Goal: Task Accomplishment & Management: Use online tool/utility

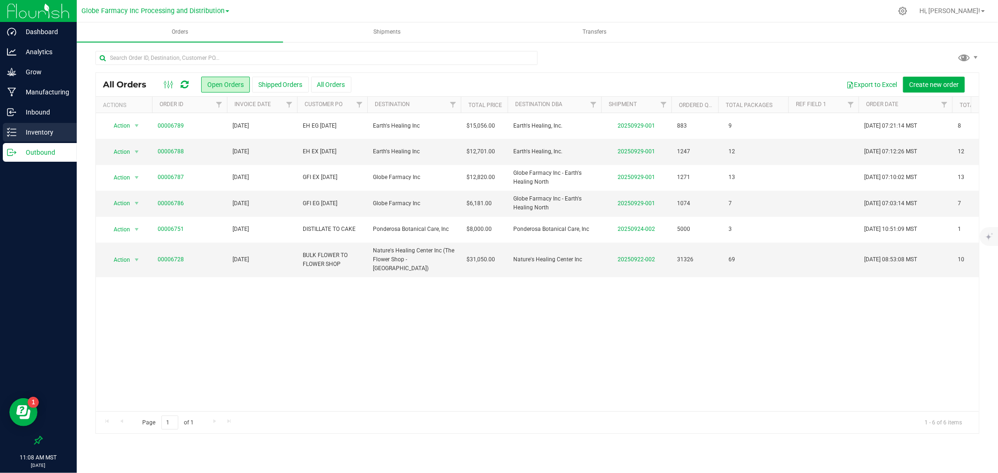
click at [24, 130] on p "Inventory" at bounding box center [44, 132] width 56 height 11
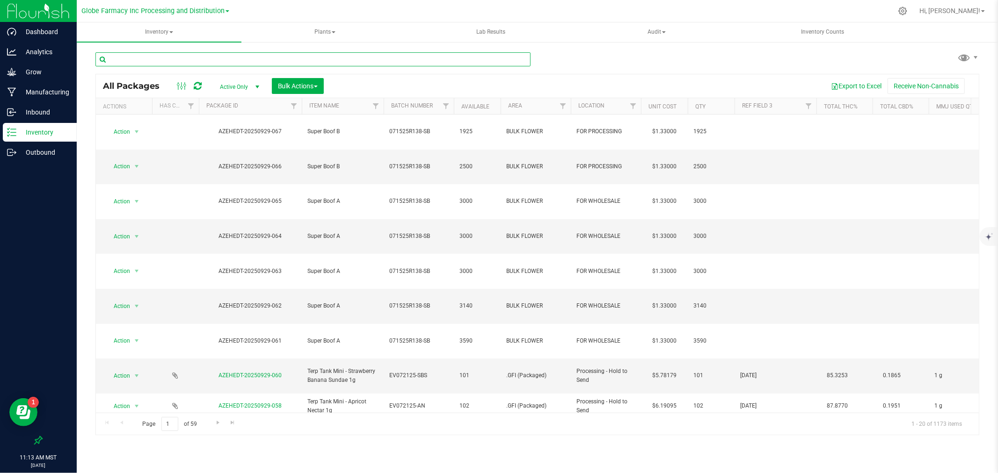
click at [156, 54] on input "text" at bounding box center [312, 59] width 435 height 14
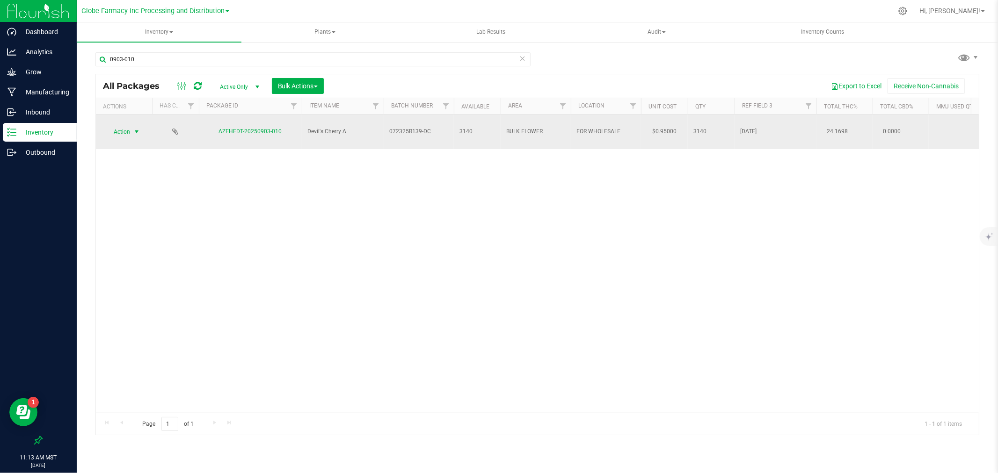
click at [133, 128] on span "select" at bounding box center [136, 131] width 7 height 7
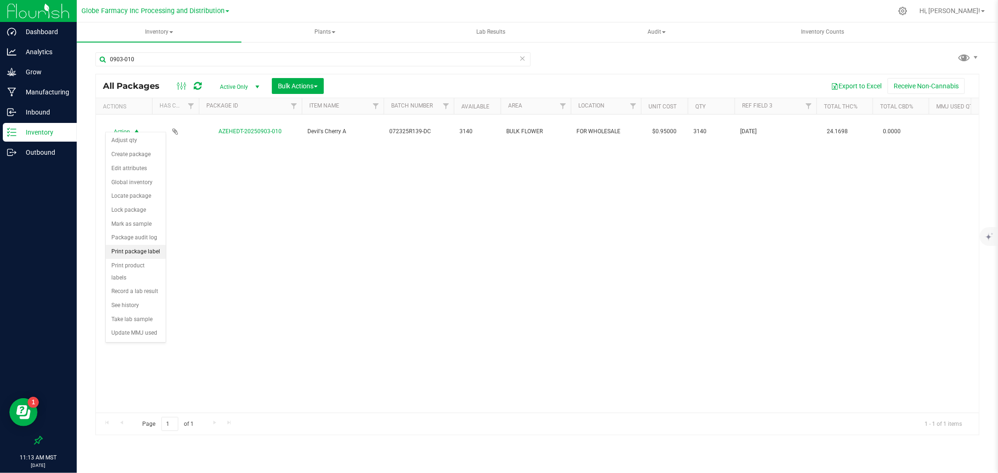
click at [145, 249] on li "Print package label" at bounding box center [136, 252] width 60 height 14
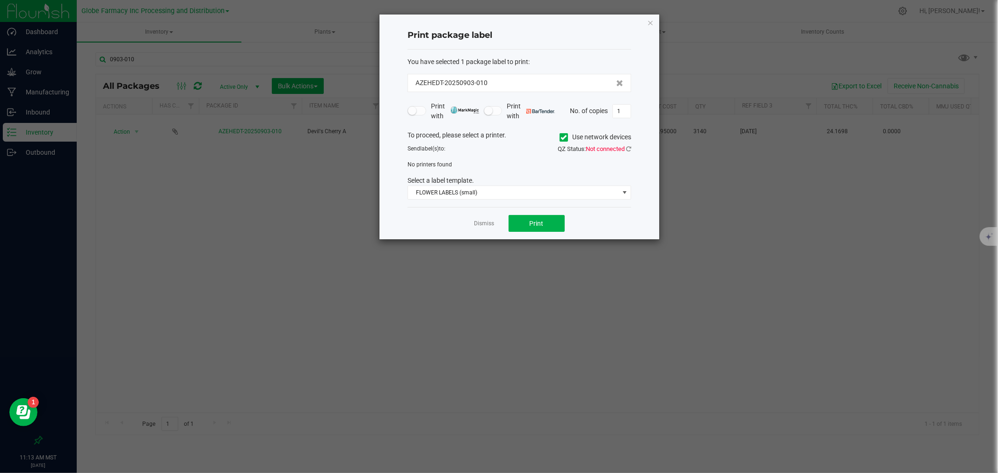
click at [558, 135] on div "To proceed, please select a printer. Use network devices" at bounding box center [519, 137] width 238 height 14
click at [564, 138] on icon at bounding box center [564, 138] width 6 height 0
click at [0, 0] on input "Use network devices" at bounding box center [0, 0] width 0 height 0
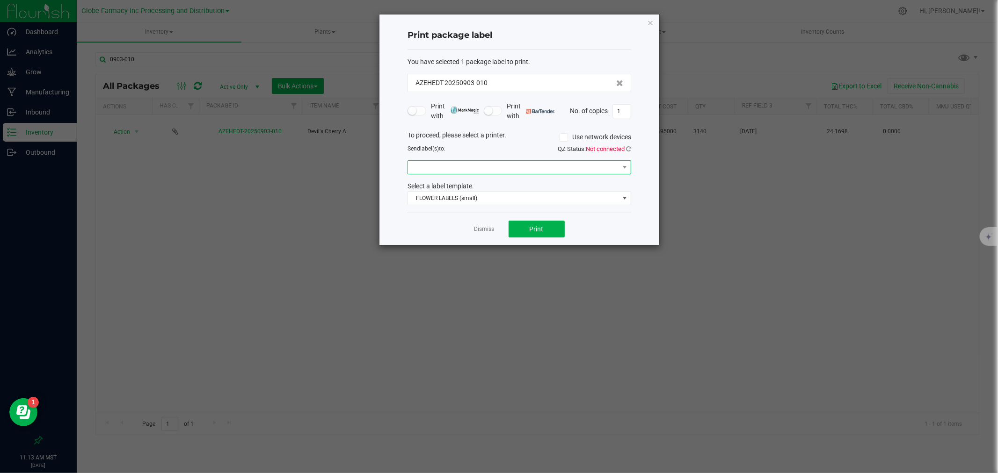
click at [489, 166] on span at bounding box center [513, 167] width 211 height 13
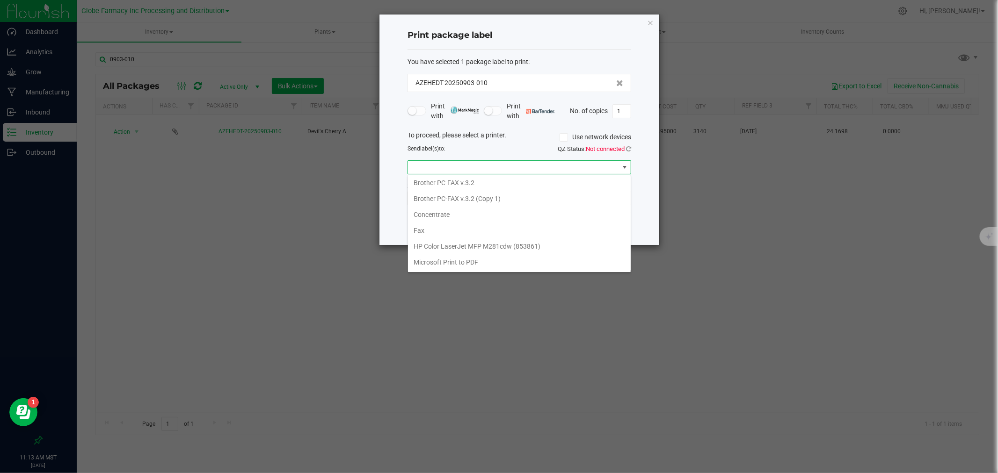
scroll to position [146, 0]
click at [455, 259] on li "ZebraBig" at bounding box center [519, 262] width 223 height 16
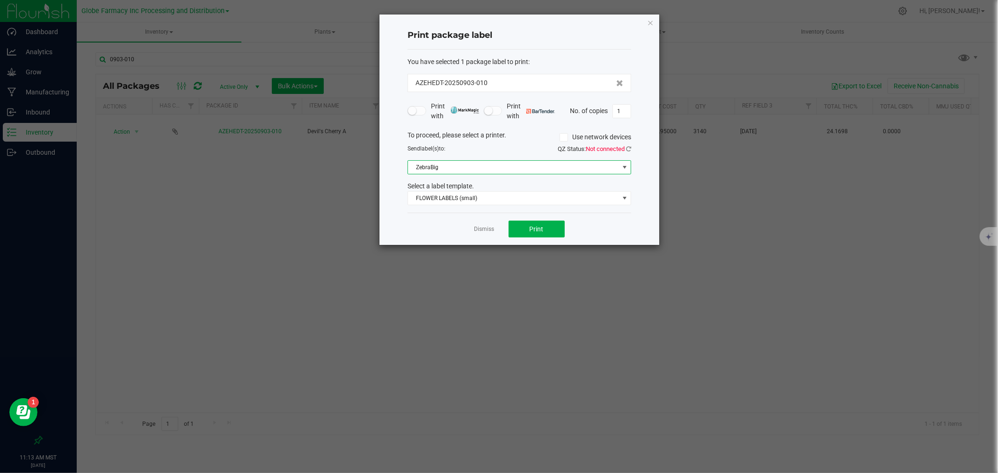
click at [442, 213] on div "Dismiss Print" at bounding box center [519, 229] width 224 height 32
click at [446, 196] on span "FLOWER LABELS (small)" at bounding box center [513, 198] width 211 height 13
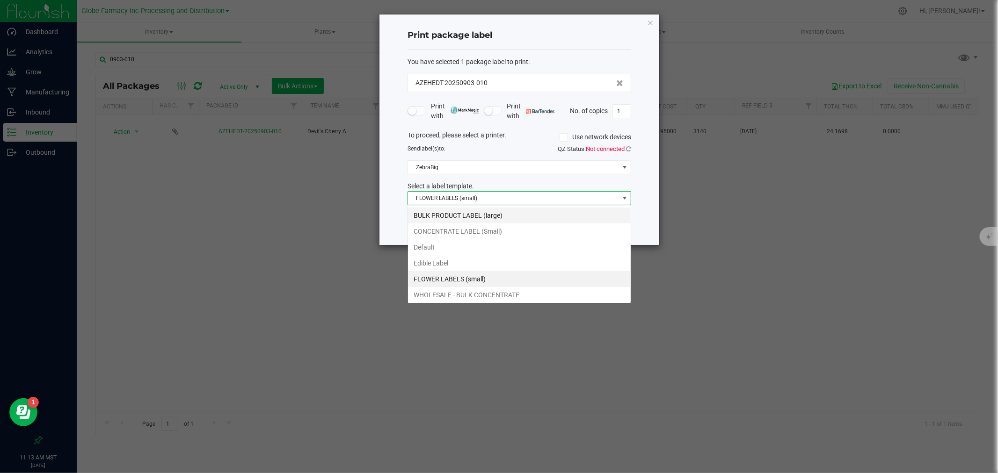
scroll to position [14, 223]
click at [449, 216] on li "BULK PRODUCT LABEL (large)" at bounding box center [519, 216] width 223 height 16
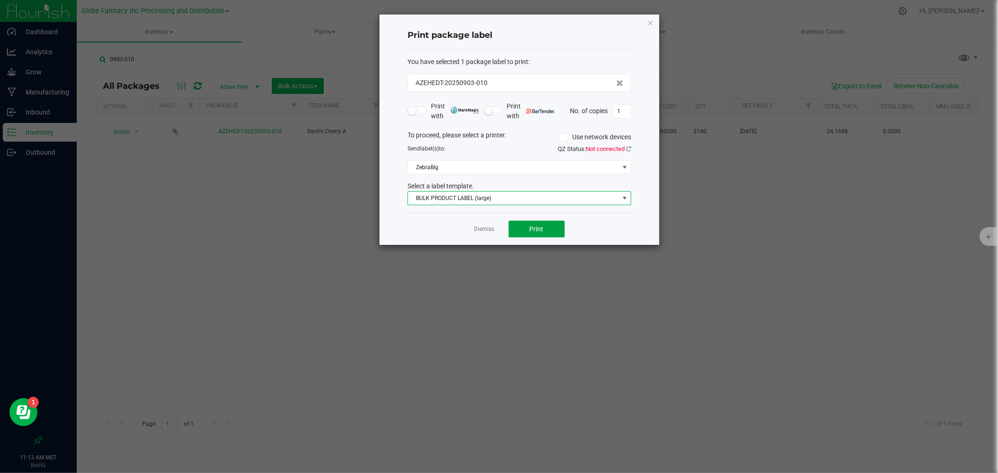
click at [536, 226] on span "Print" at bounding box center [536, 228] width 14 height 7
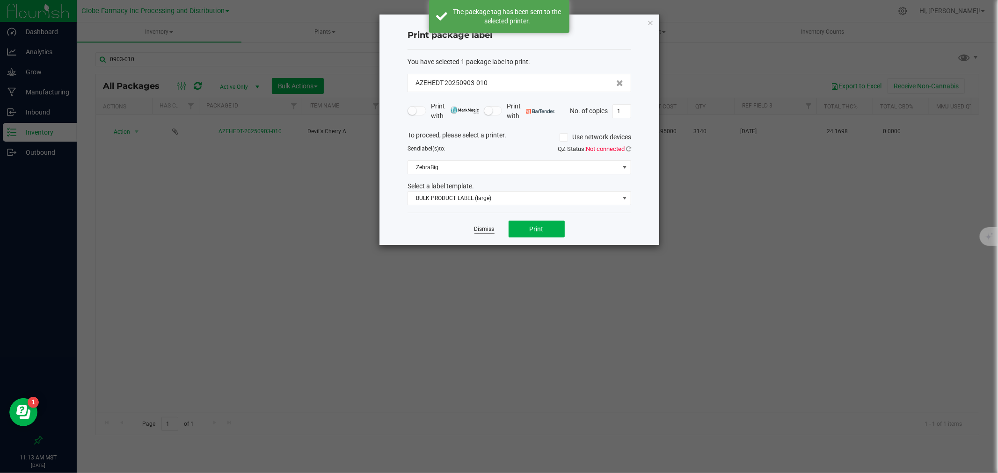
click at [494, 232] on link "Dismiss" at bounding box center [484, 229] width 20 height 8
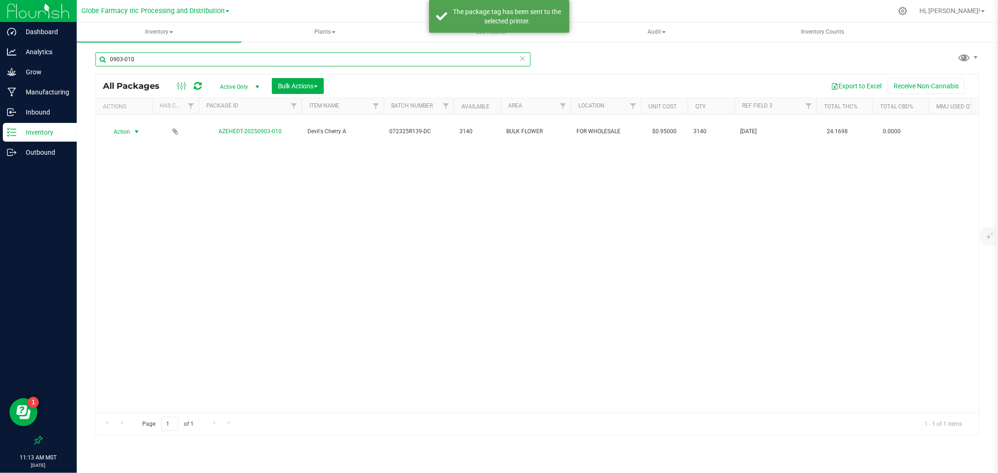
click at [203, 52] on input "0903-010" at bounding box center [312, 59] width 435 height 14
type input "0903-004"
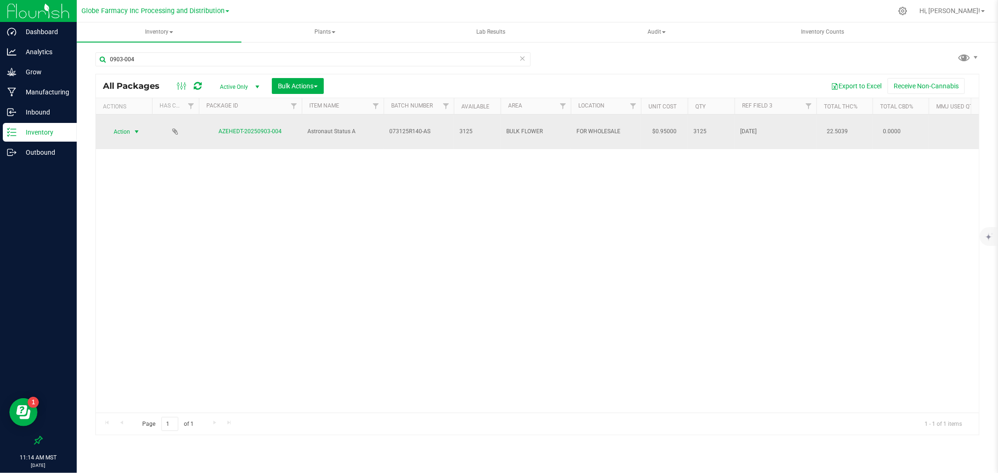
click at [127, 129] on span "Action" at bounding box center [117, 131] width 25 height 13
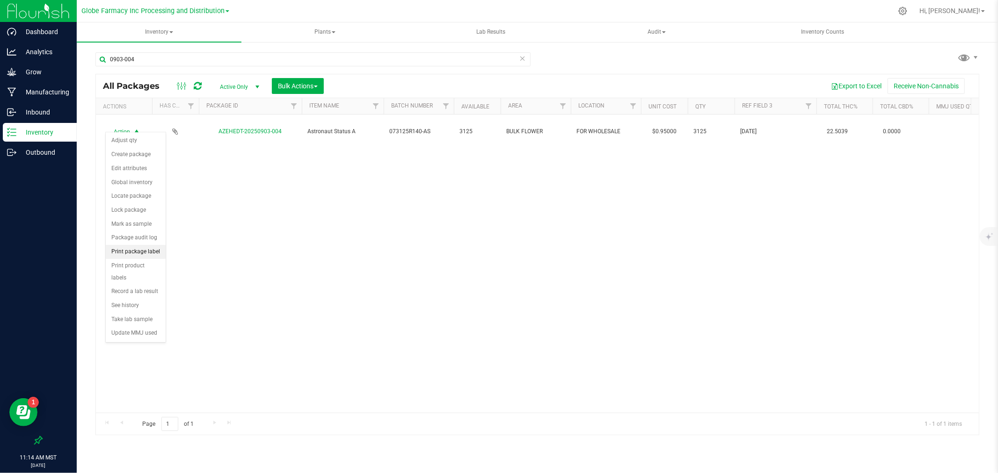
click at [156, 252] on li "Print package label" at bounding box center [136, 252] width 60 height 14
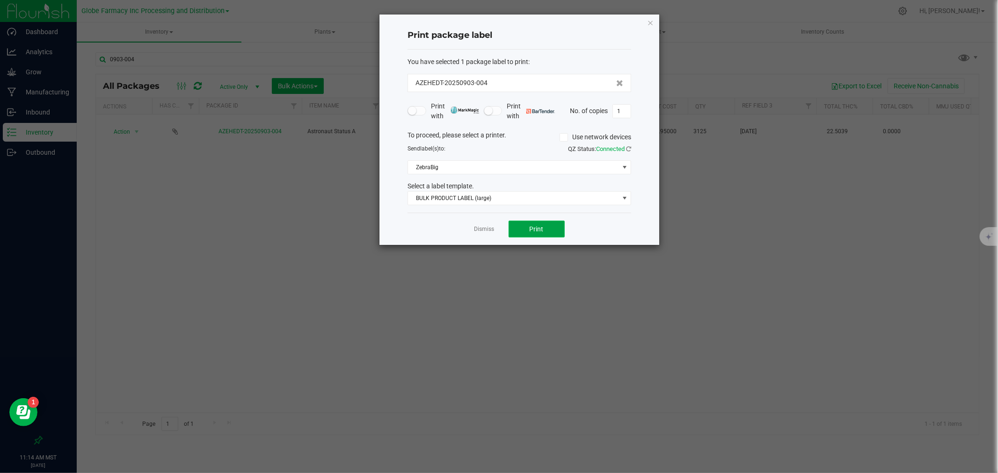
click at [553, 231] on button "Print" at bounding box center [536, 229] width 56 height 17
click at [495, 232] on div at bounding box center [519, 129] width 280 height 231
click at [488, 228] on div at bounding box center [519, 129] width 280 height 231
click at [487, 229] on link "Dismiss" at bounding box center [484, 229] width 20 height 8
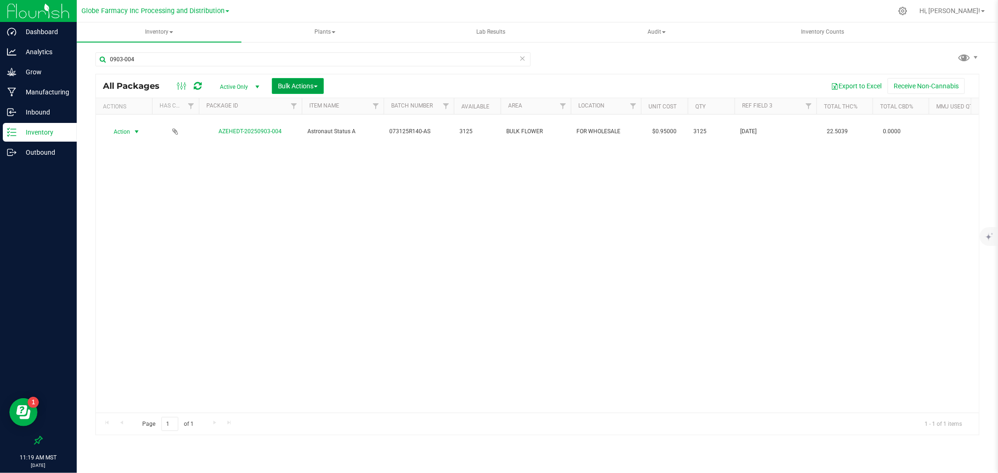
click at [297, 87] on span "Bulk Actions" at bounding box center [298, 85] width 40 height 7
click at [301, 126] on span "Add to outbound order" at bounding box center [309, 123] width 64 height 7
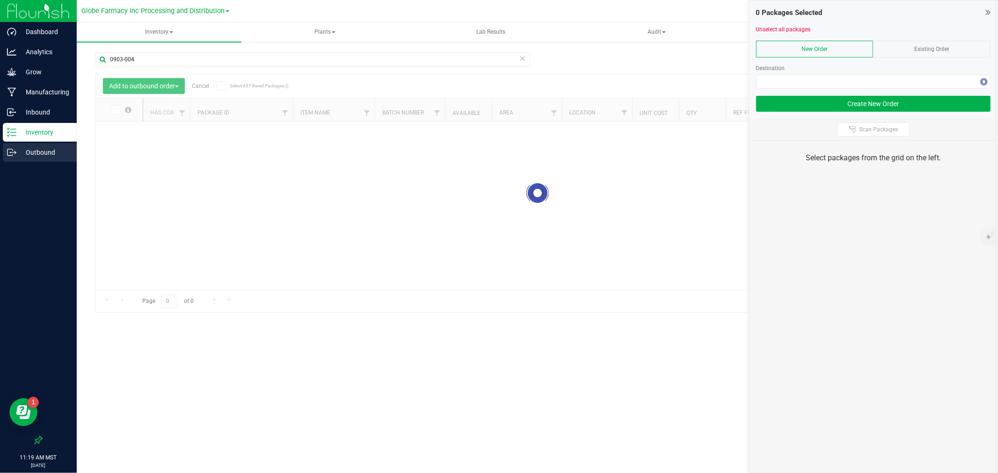
click at [26, 158] on p "Outbound" at bounding box center [44, 152] width 56 height 11
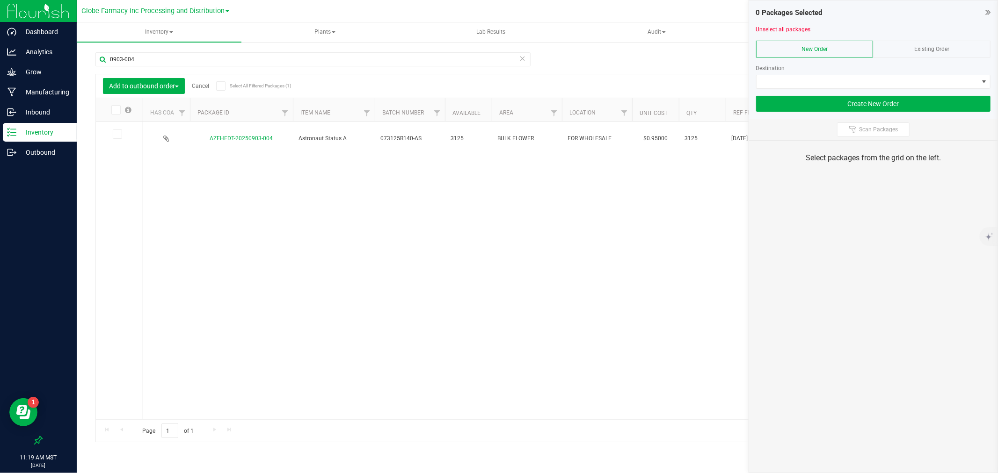
click at [207, 85] on link "Cancel" at bounding box center [200, 86] width 17 height 7
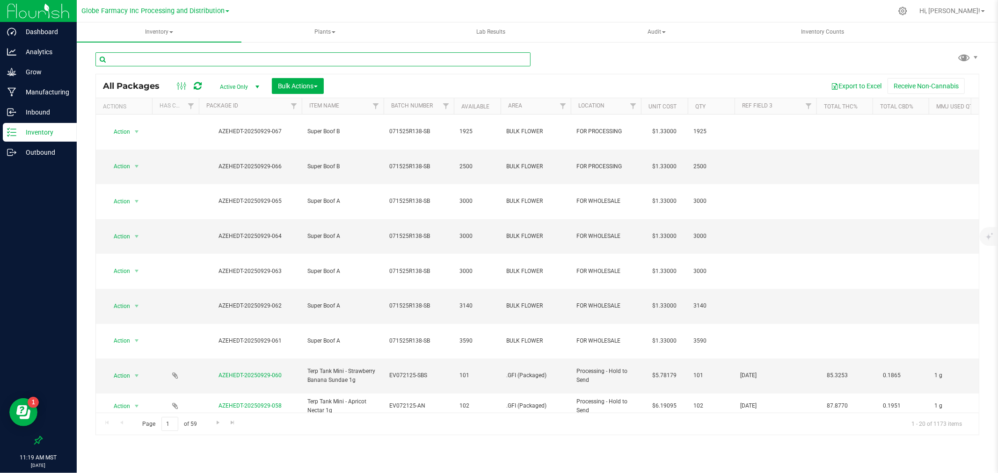
drag, startPoint x: 273, startPoint y: 58, endPoint x: 267, endPoint y: 62, distance: 7.4
click at [273, 58] on input "text" at bounding box center [312, 59] width 435 height 14
type input "lhr maple nectar"
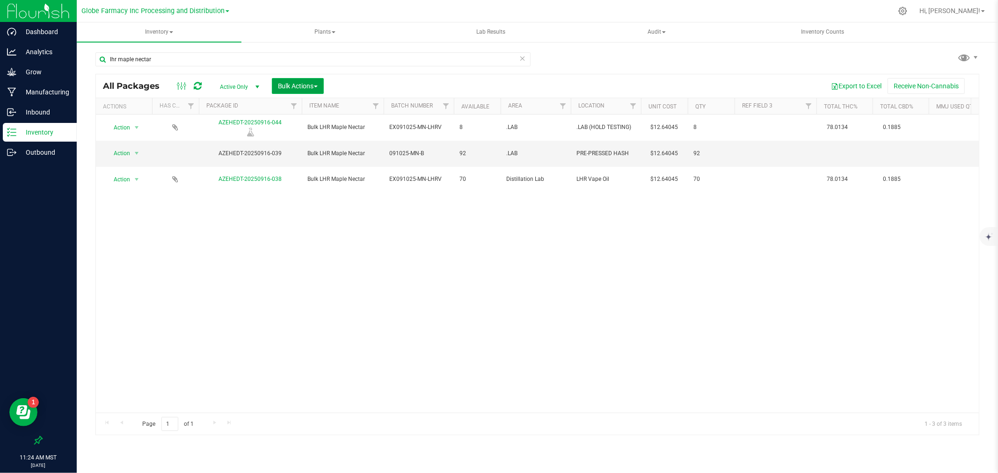
click at [312, 84] on span "Bulk Actions" at bounding box center [298, 85] width 40 height 7
click at [324, 103] on span "Add to manufacturing run" at bounding box center [312, 106] width 71 height 7
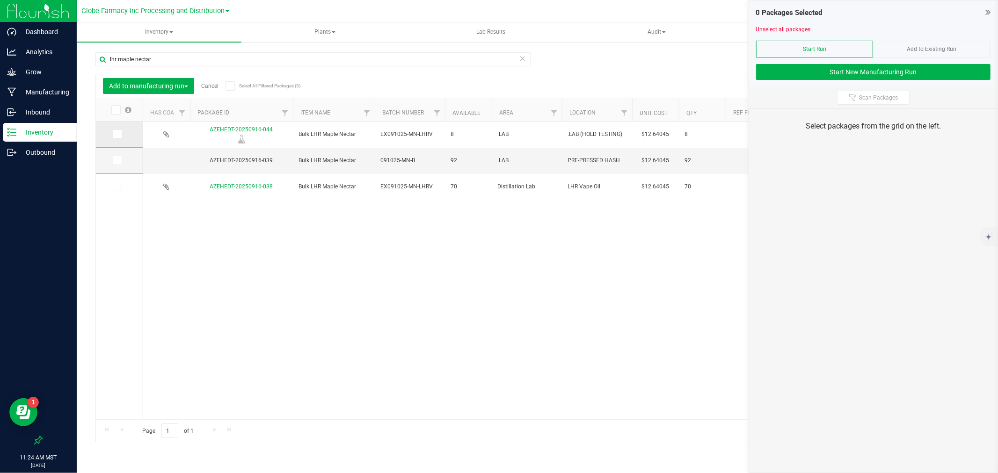
click at [118, 128] on td at bounding box center [119, 135] width 47 height 26
click at [118, 134] on icon at bounding box center [117, 134] width 6 height 0
click at [0, 0] on input "checkbox" at bounding box center [0, 0] width 0 height 0
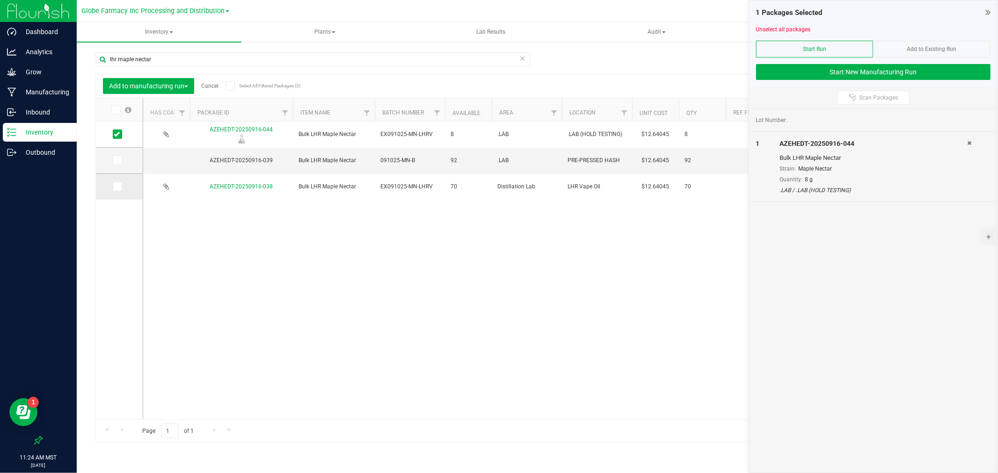
click at [114, 187] on icon at bounding box center [117, 187] width 6 height 0
click at [0, 0] on input "checkbox" at bounding box center [0, 0] width 0 height 0
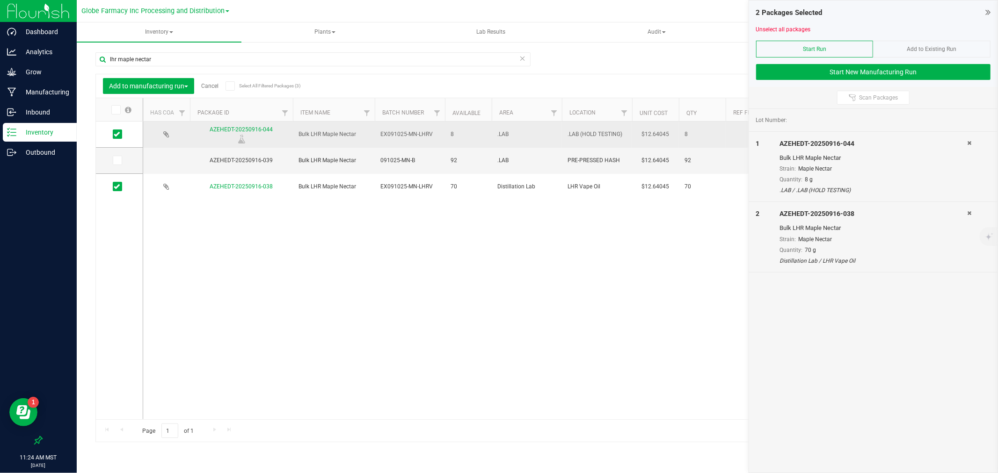
click at [402, 131] on span "EX091025-MN-LHRV" at bounding box center [409, 134] width 59 height 9
click at [402, 131] on input "EX091025-MN-LHRV" at bounding box center [407, 134] width 67 height 14
click at [803, 77] on button "Start New Manufacturing Run" at bounding box center [873, 72] width 234 height 16
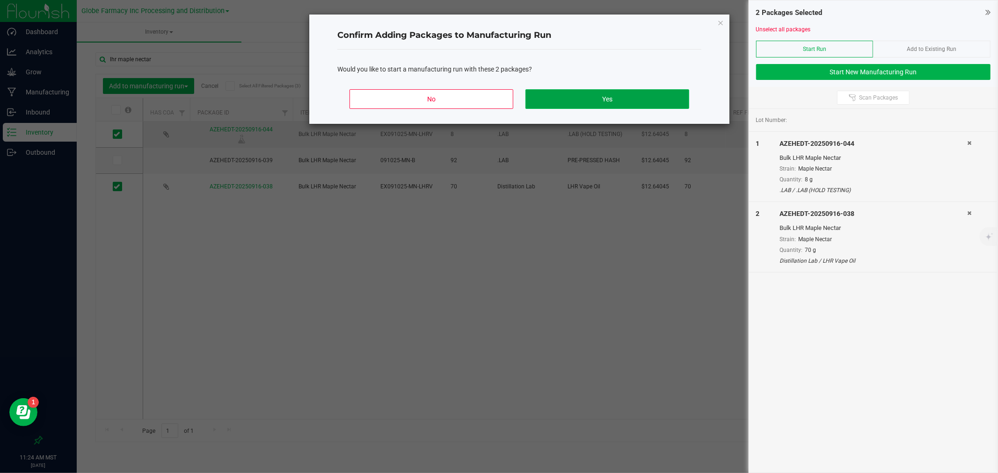
click at [652, 100] on button "Yes" at bounding box center [607, 99] width 164 height 20
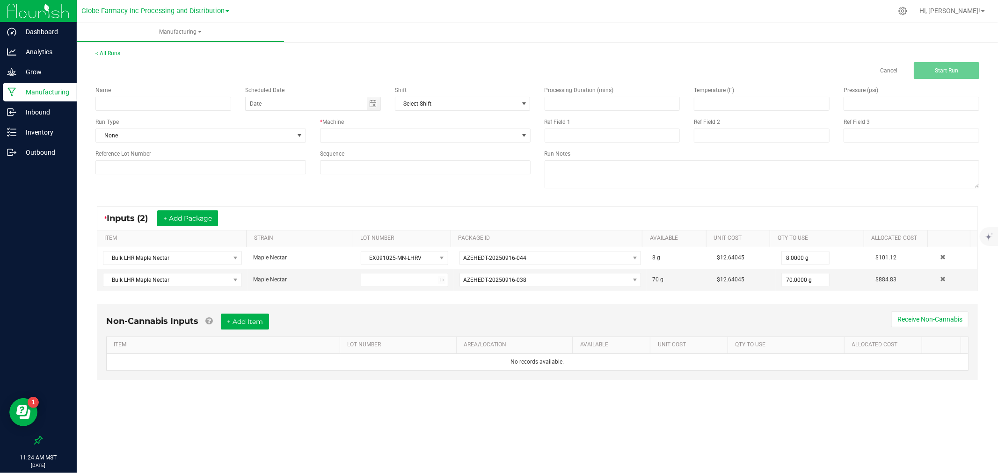
click at [602, 122] on div "Ref Field 1" at bounding box center [612, 122] width 136 height 8
click at [600, 131] on input at bounding box center [612, 136] width 136 height 14
paste input "EX091025-MN-LHRV"
type input "EX091025-MN-LHRV"
click at [457, 142] on span at bounding box center [425, 136] width 210 height 14
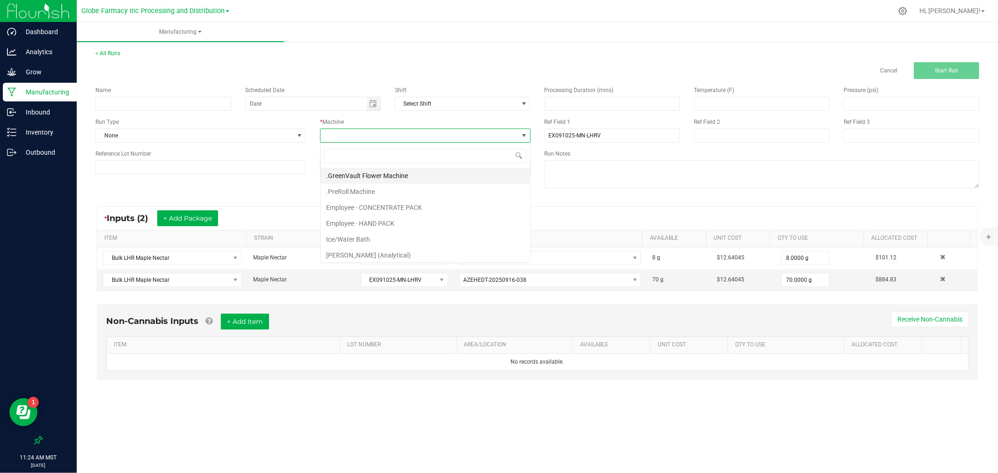
scroll to position [14, 210]
click at [372, 174] on li ".GreenVault Flower Machine" at bounding box center [425, 176] width 210 height 16
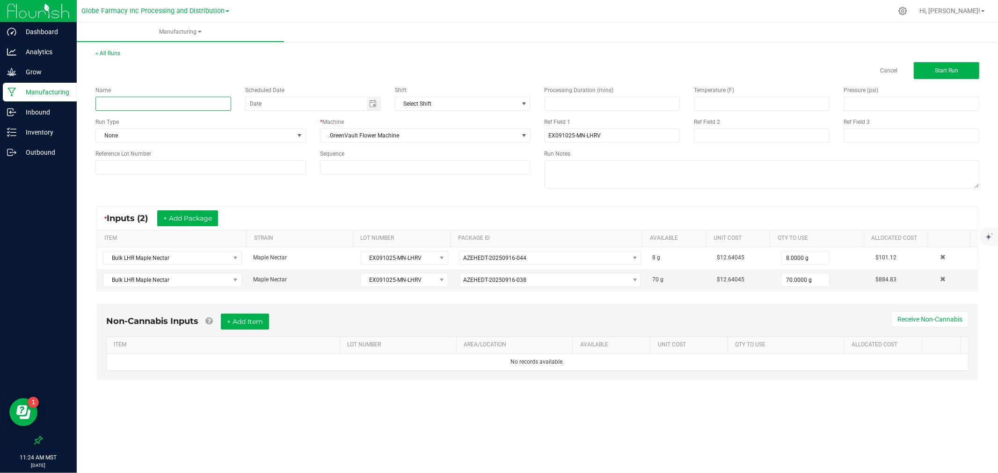
click at [210, 110] on input at bounding box center [163, 104] width 136 height 14
type input "l"
type input "d"
type input "DAB BAR"
click at [255, 323] on button "+ Add Item" at bounding box center [245, 322] width 48 height 16
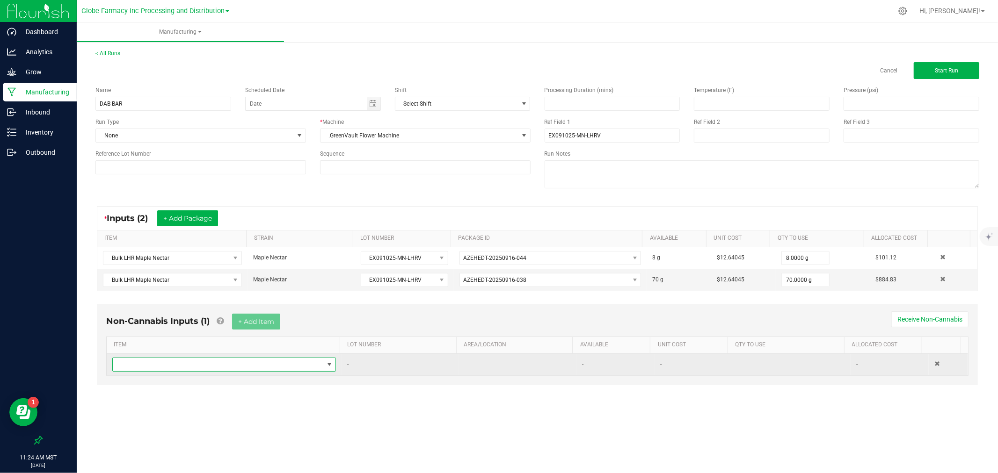
click at [235, 367] on span "NO DATA FOUND" at bounding box center [218, 364] width 211 height 13
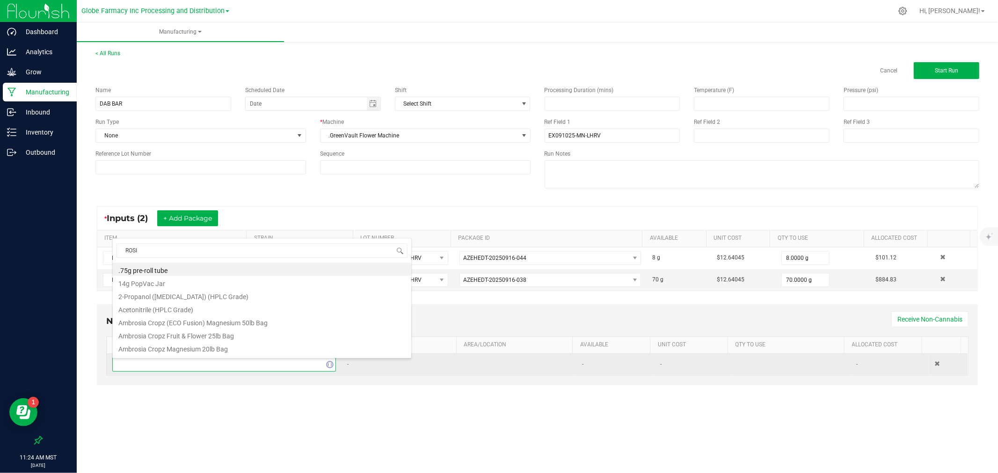
type input "ROSIN"
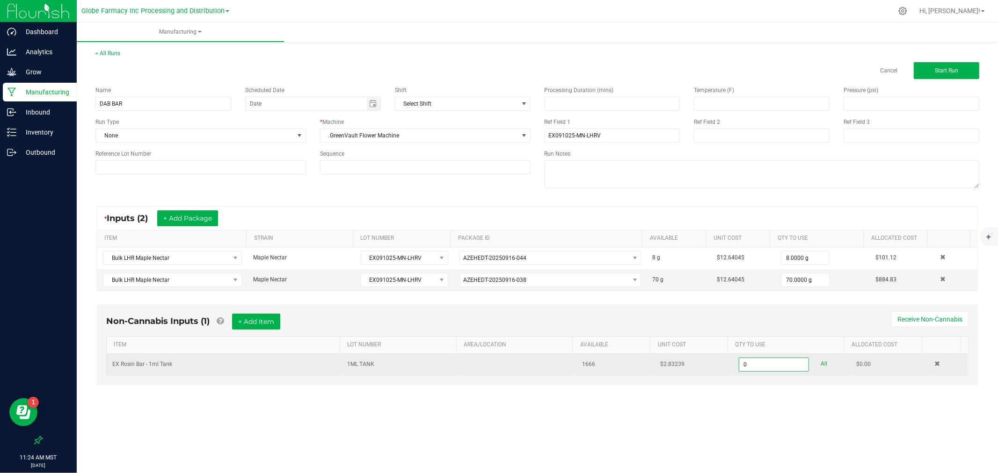
type input "0 ea"
drag, startPoint x: 247, startPoint y: 313, endPoint x: 246, endPoint y: 321, distance: 8.0
click at [247, 317] on div "Non-Cannabis Inputs (1) + Add Item Receive Non-Cannabis ITEM LOT NUMBER AREA/LO…" at bounding box center [537, 344] width 881 height 81
click at [246, 321] on button "+ Add Item" at bounding box center [256, 322] width 48 height 16
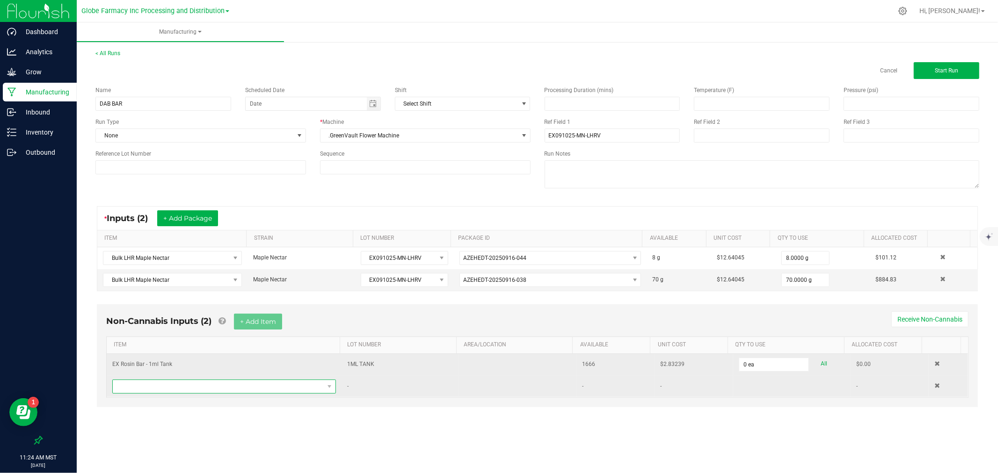
click at [184, 385] on span "NO DATA FOUND" at bounding box center [218, 386] width 211 height 13
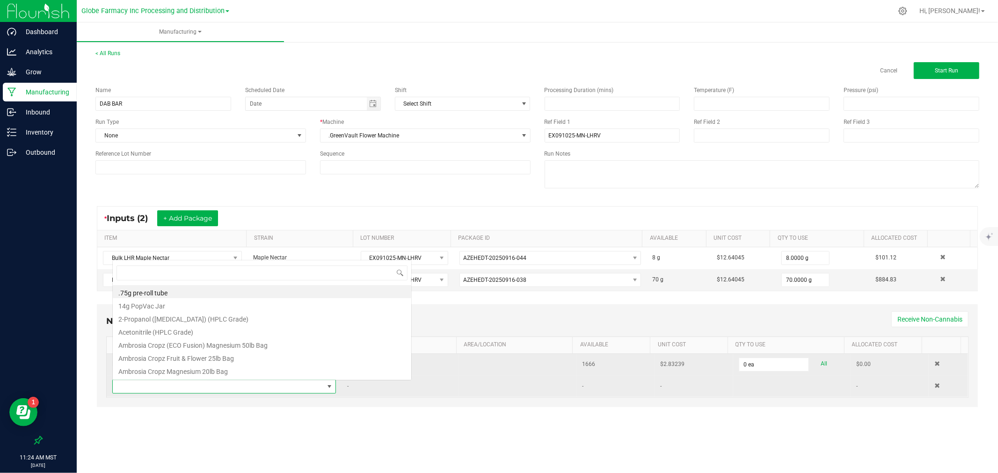
scroll to position [14, 219]
type input "ROSIN"
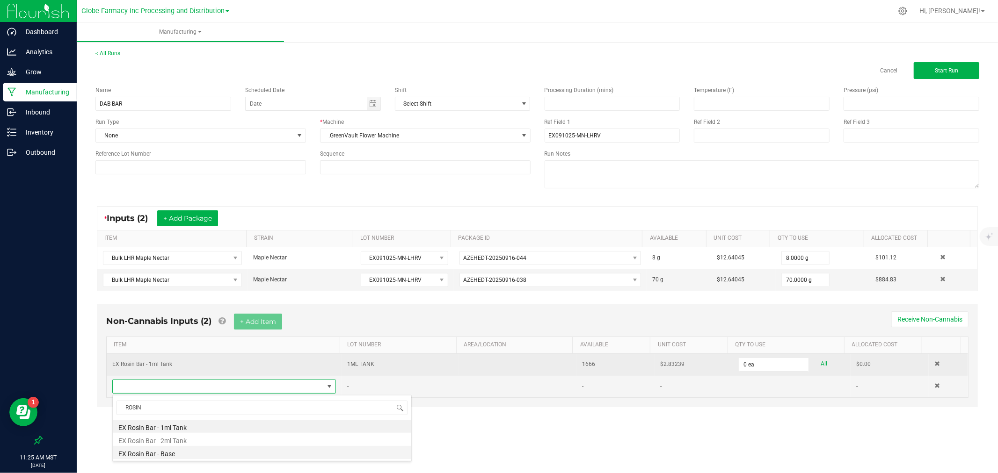
click at [165, 456] on div "ROSIN EX Rosin Bar - 1ml Tank EX Rosin Bar - 2ml Tank EX Rosin Bar - Base" at bounding box center [261, 428] width 299 height 66
click at [165, 456] on li "EX Rosin Bar - Base" at bounding box center [262, 452] width 298 height 13
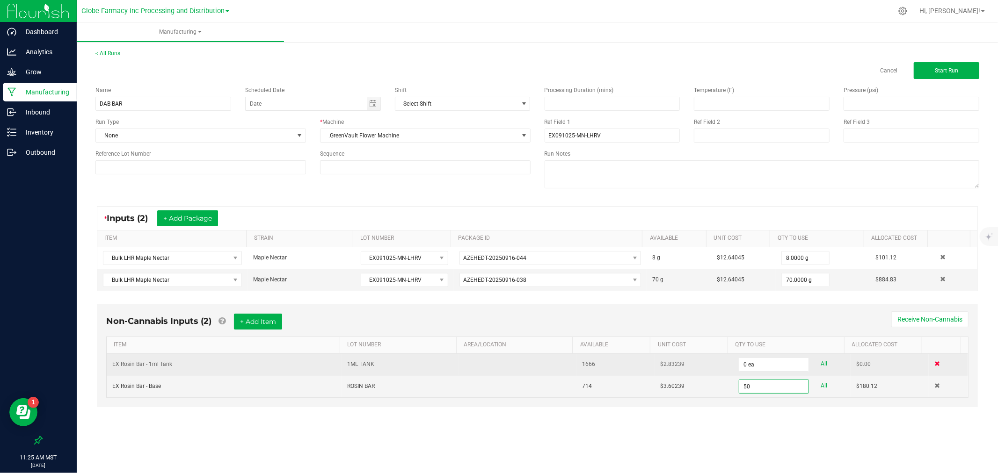
type input "50 ea"
click at [934, 363] on span at bounding box center [937, 364] width 6 height 6
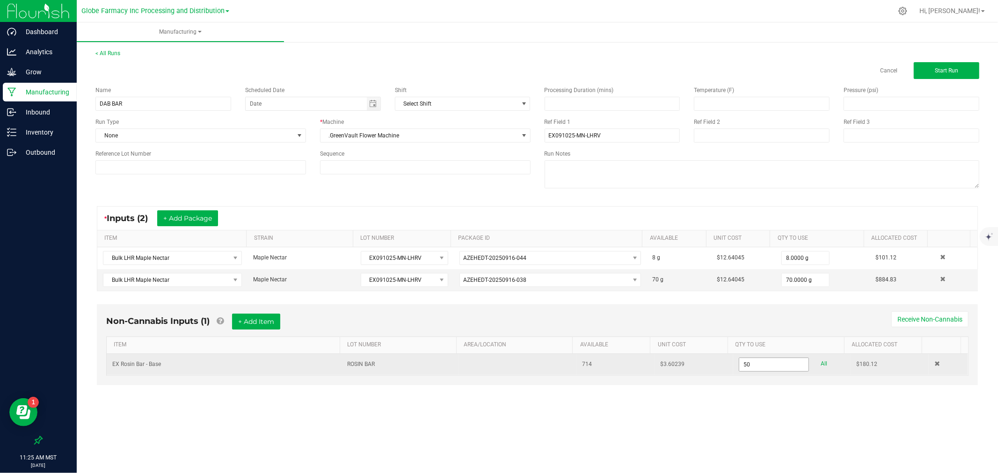
click at [759, 366] on input "50" at bounding box center [773, 364] width 69 height 13
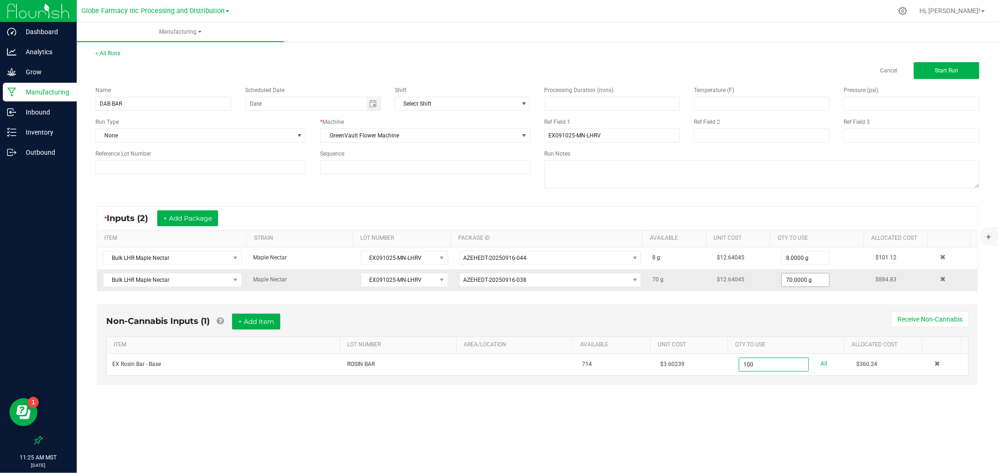
type input "100"
type input "70"
type input "100 ea"
click at [789, 281] on input "70" at bounding box center [806, 280] width 48 height 13
type input "50.0000 g"
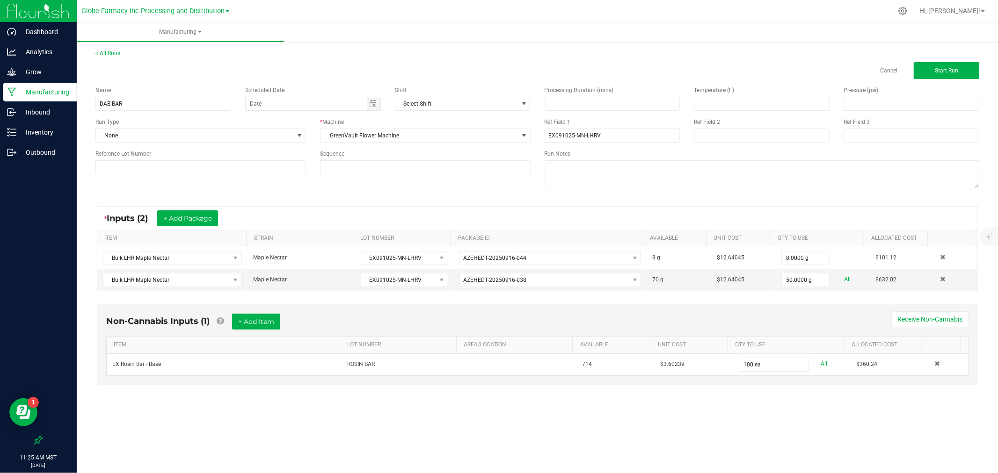
click at [778, 325] on div "Non-Cannabis Inputs (1) + Add Item Receive Non-Cannabis" at bounding box center [537, 325] width 862 height 23
click at [257, 317] on button "+ Add Item" at bounding box center [256, 322] width 48 height 16
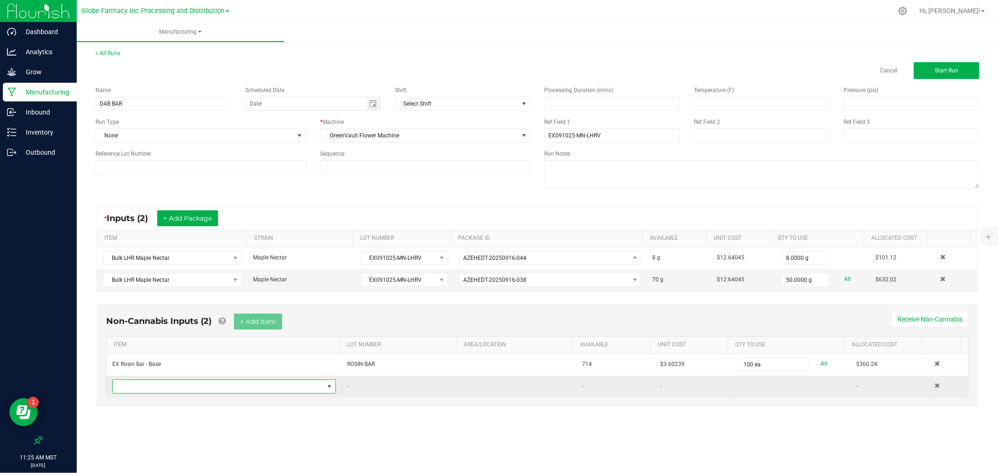
click at [273, 382] on span "NO DATA FOUND" at bounding box center [218, 386] width 211 height 13
type input "DAB BAR"
click at [178, 429] on li "EX Dab Bar Mylar" at bounding box center [262, 426] width 298 height 13
type input "0 ea"
click at [969, 66] on button "Start Run" at bounding box center [945, 70] width 65 height 17
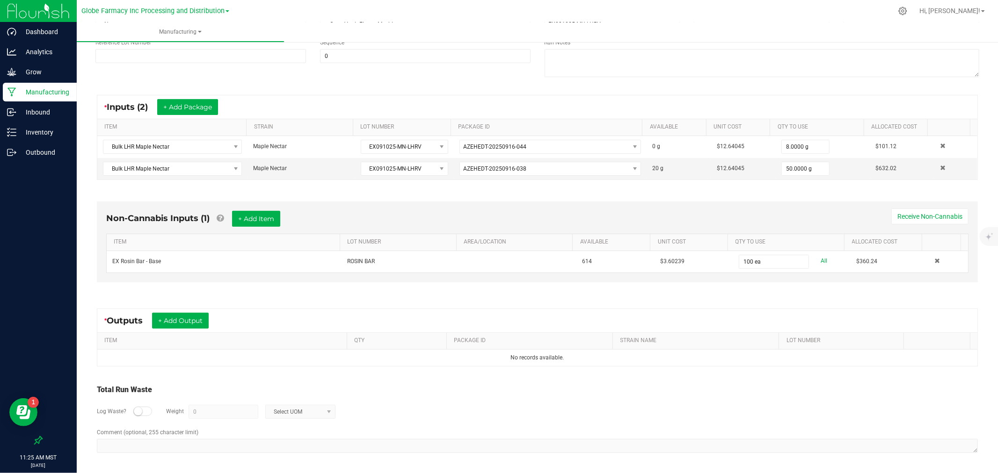
scroll to position [132, 0]
click at [172, 324] on button "+ Add Output" at bounding box center [180, 321] width 57 height 16
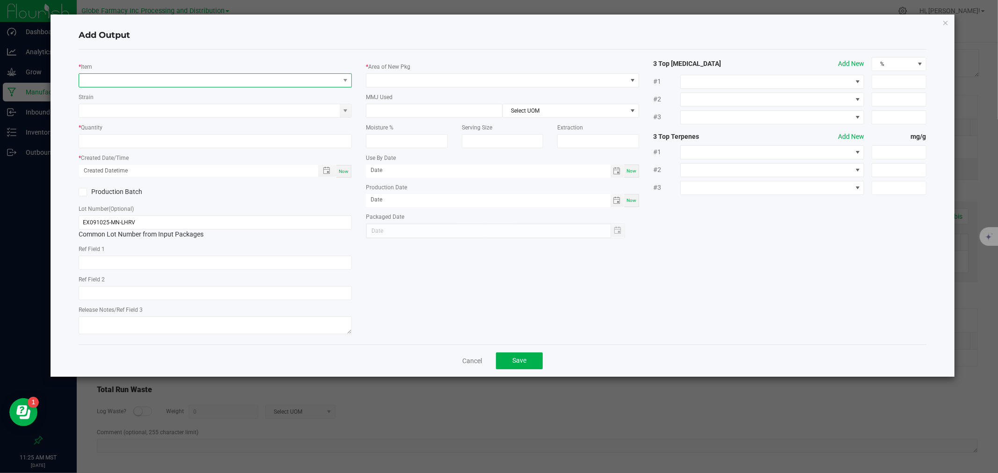
click at [154, 80] on span "NO DATA FOUND" at bounding box center [209, 80] width 261 height 13
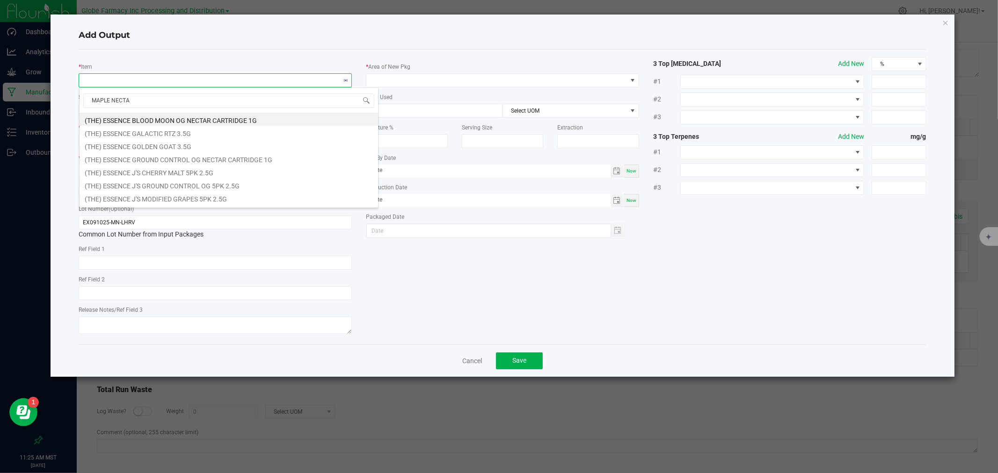
type input "MAPLE NECTAR"
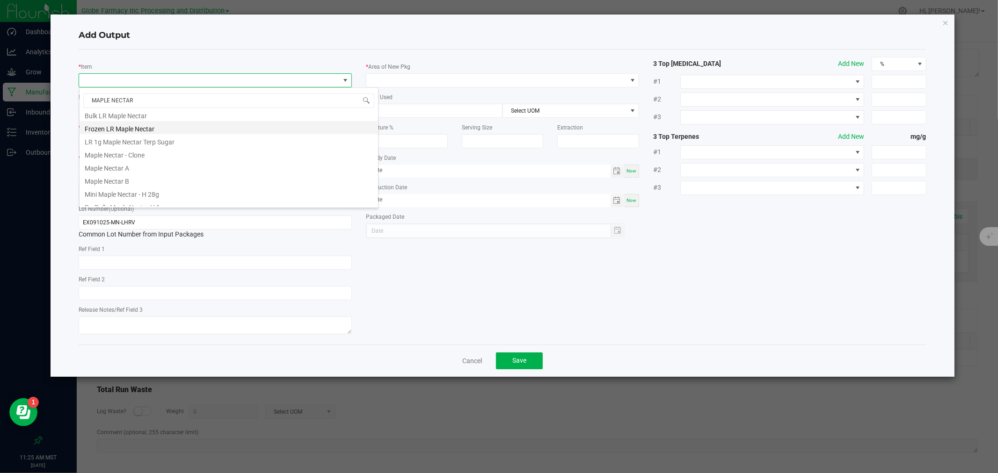
scroll to position [24, 0]
click at [389, 292] on div "* Item Strain * Quantity * Created Date/Time Now Production Batch Lot Number (O…" at bounding box center [502, 197] width 861 height 280
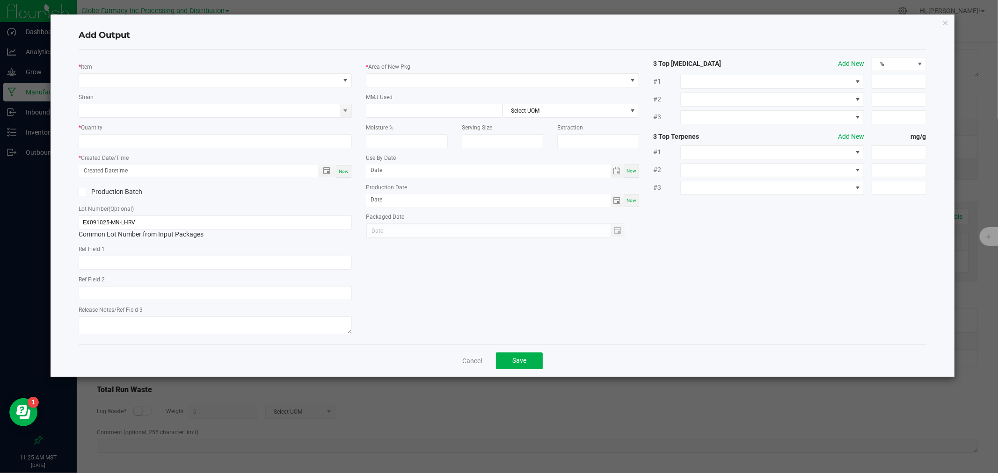
click at [483, 363] on div "Cancel Save" at bounding box center [502, 361] width 847 height 32
drag, startPoint x: 451, startPoint y: 371, endPoint x: 483, endPoint y: 351, distance: 37.6
click at [451, 370] on div "Cancel Save" at bounding box center [502, 361] width 847 height 32
click at [468, 364] on link "Cancel" at bounding box center [472, 360] width 20 height 9
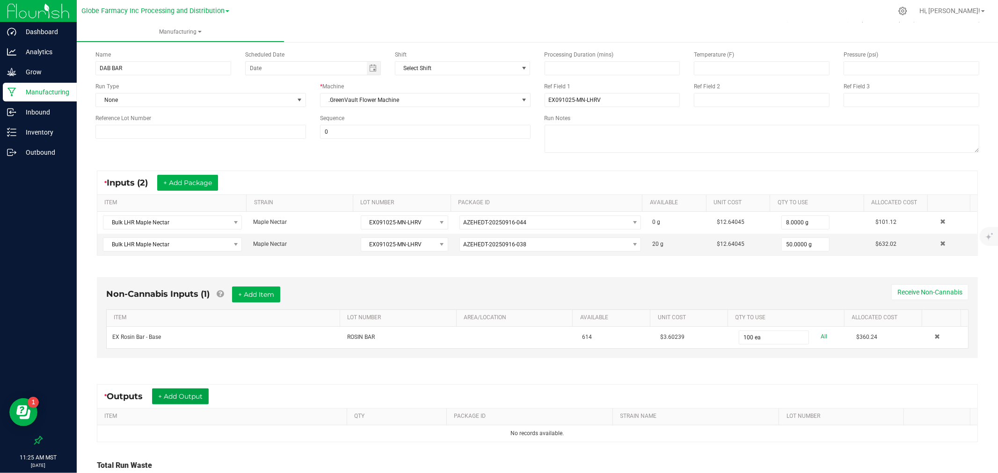
scroll to position [0, 0]
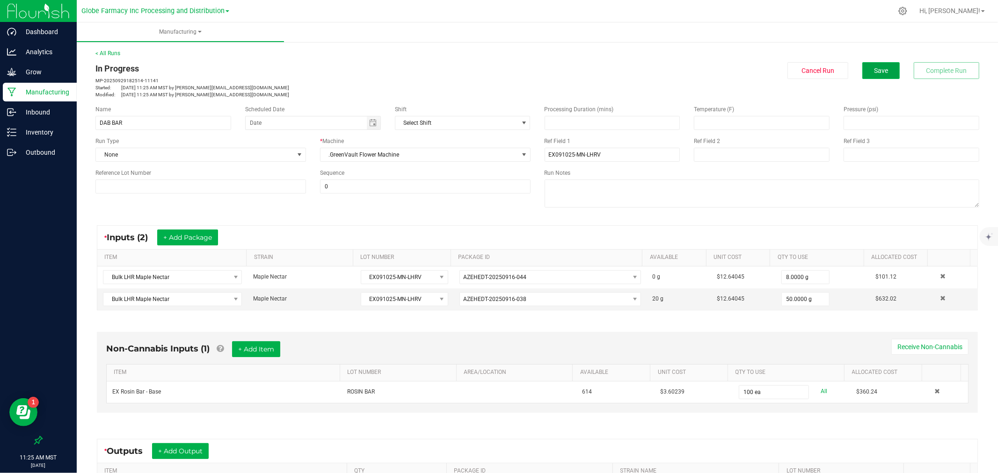
click at [874, 70] on span "Save" at bounding box center [881, 70] width 14 height 7
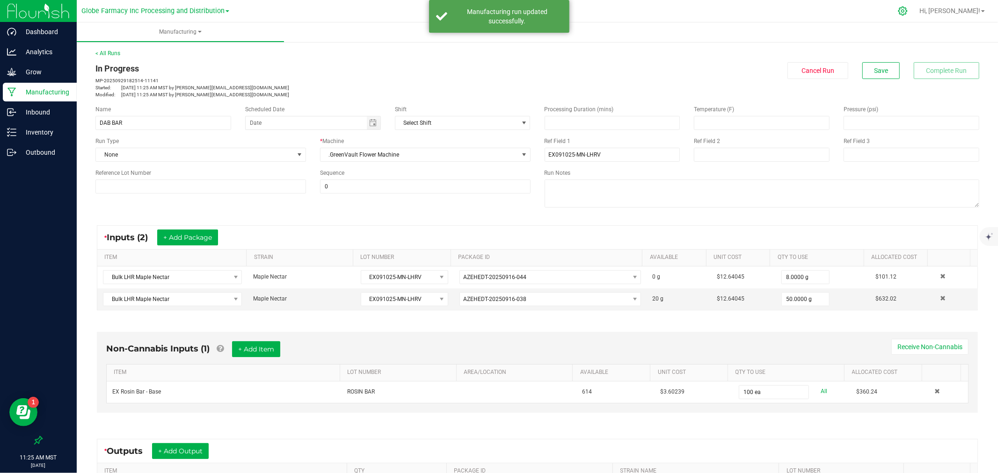
click at [907, 7] on icon at bounding box center [903, 11] width 10 height 10
click at [907, 13] on icon at bounding box center [903, 11] width 10 height 10
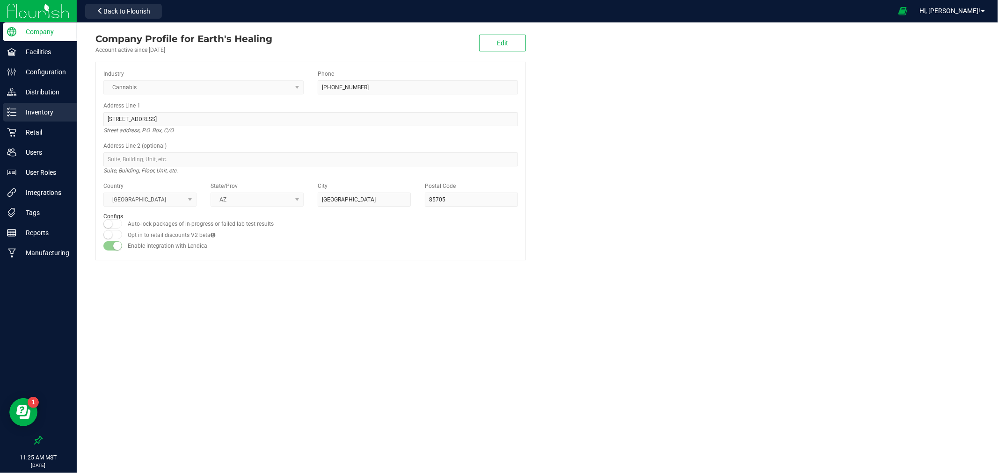
click at [30, 112] on p "Inventory" at bounding box center [44, 112] width 56 height 11
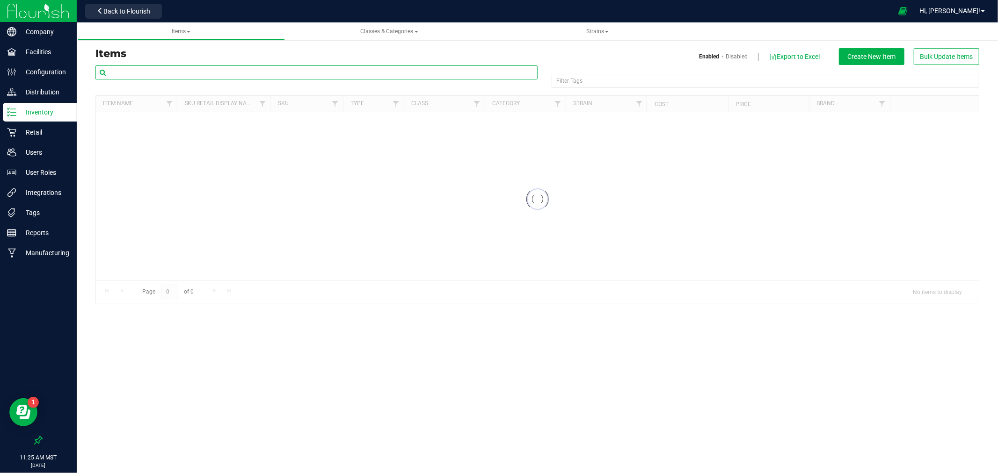
click at [169, 71] on input "text" at bounding box center [316, 72] width 442 height 14
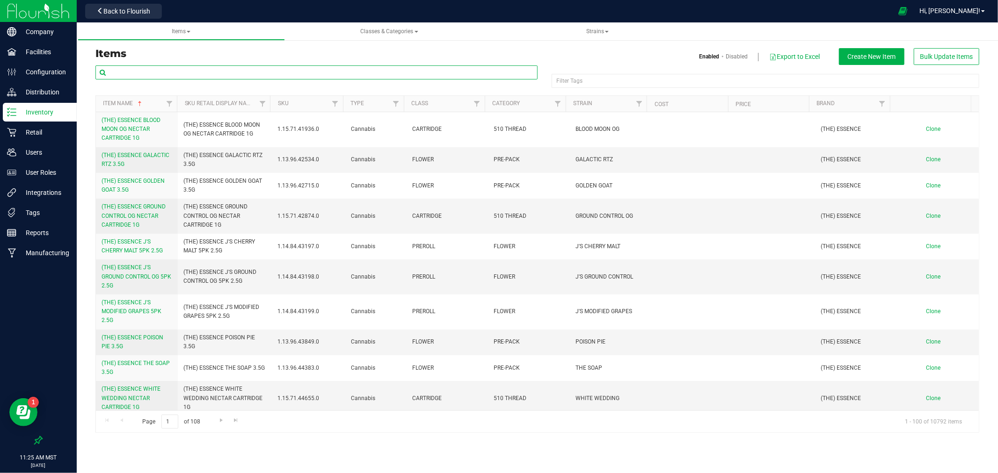
type input "S"
type input "DAB BAR"
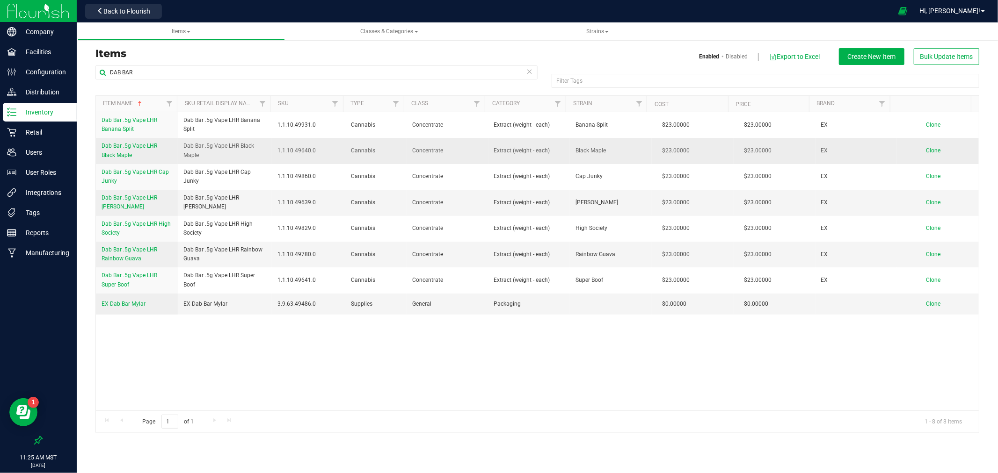
click at [221, 146] on span "Dab Bar .5g Vape LHR Black Maple" at bounding box center [224, 151] width 83 height 18
copy tr "Dab Bar .5g Vape LHR Black Maple"
click at [926, 151] on span "Clone" at bounding box center [933, 150] width 14 height 7
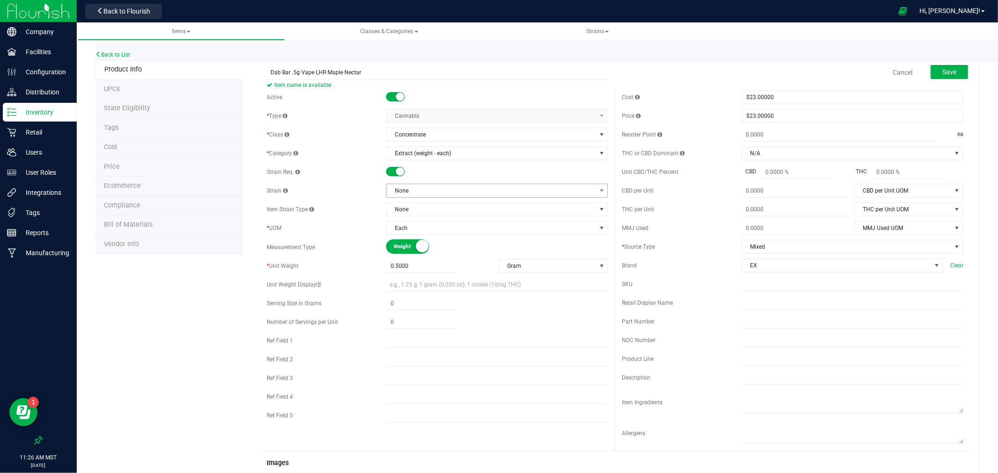
type input "Dab Bar .5g Vape LHR Maple Nectar"
click at [405, 190] on span "None" at bounding box center [490, 190] width 209 height 13
type input "maple"
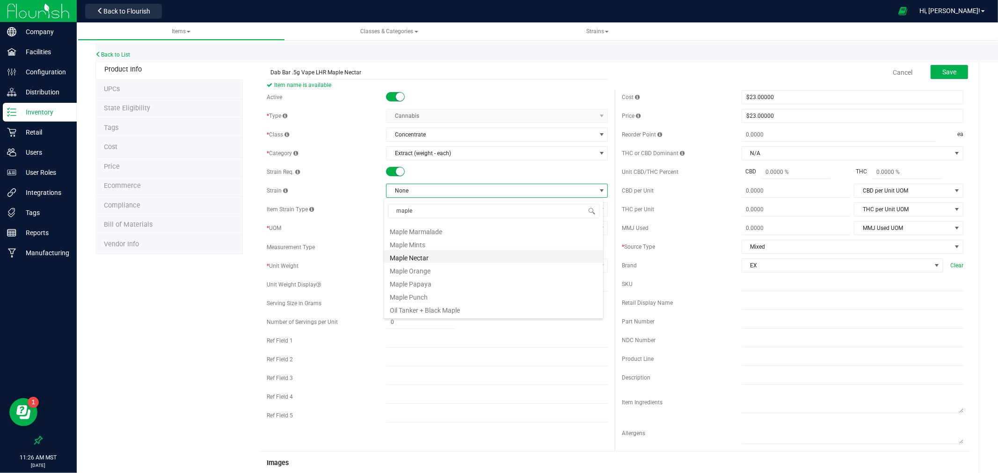
click at [422, 260] on li "Maple Nectar" at bounding box center [493, 256] width 219 height 13
click at [942, 66] on button "Save" at bounding box center [948, 72] width 37 height 14
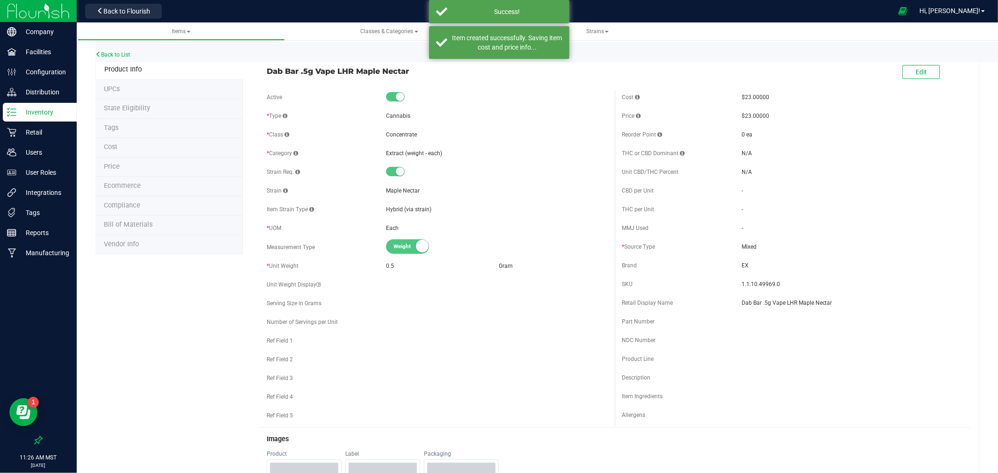
click at [149, 183] on li "Ecommerce" at bounding box center [168, 187] width 147 height 20
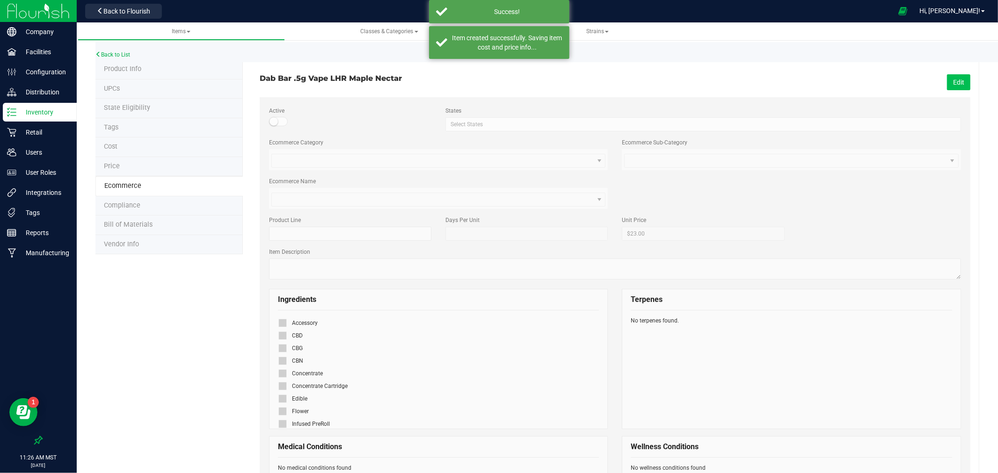
click at [950, 76] on button "Edit" at bounding box center [958, 82] width 23 height 16
click at [284, 381] on div at bounding box center [285, 386] width 14 height 13
click at [278, 388] on label at bounding box center [285, 386] width 14 height 8
click at [0, 0] on input "checkbox" at bounding box center [0, 0] width 0 height 0
click at [955, 77] on button "Save" at bounding box center [957, 82] width 26 height 16
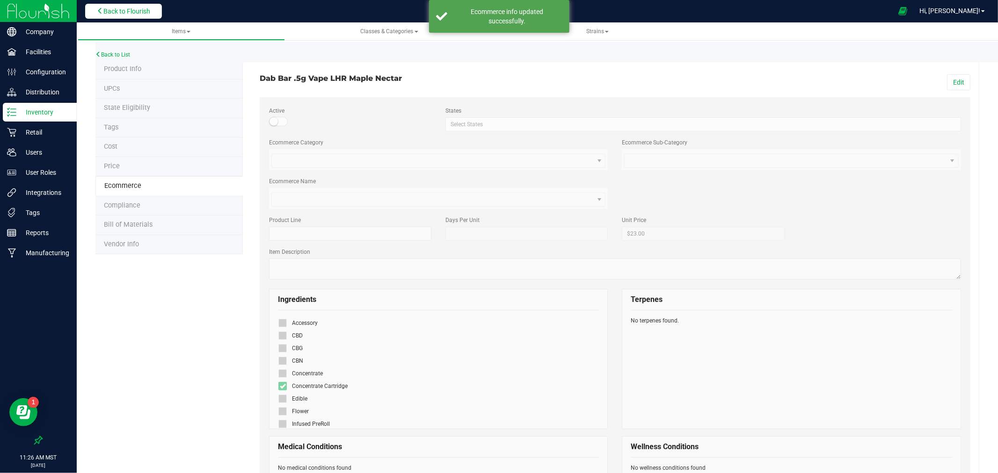
click at [128, 10] on span "Back to Flourish" at bounding box center [126, 10] width 47 height 7
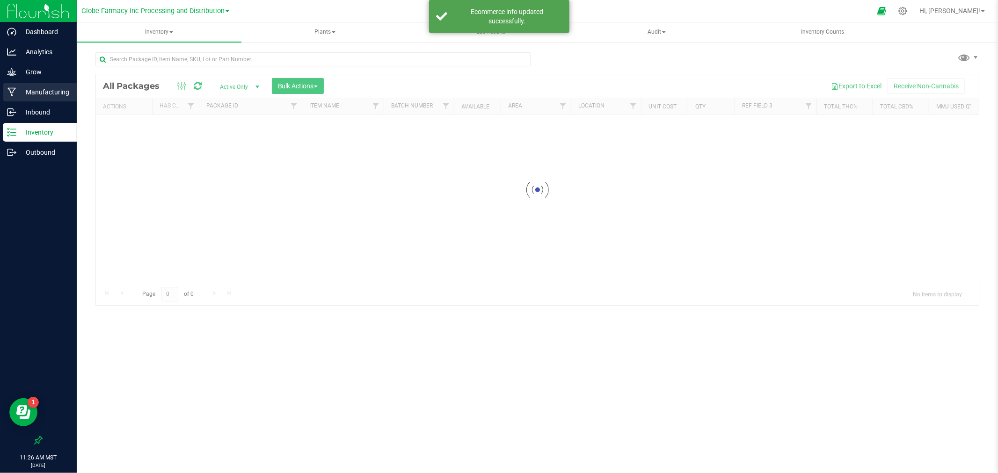
click at [46, 92] on p "Manufacturing" at bounding box center [44, 92] width 56 height 11
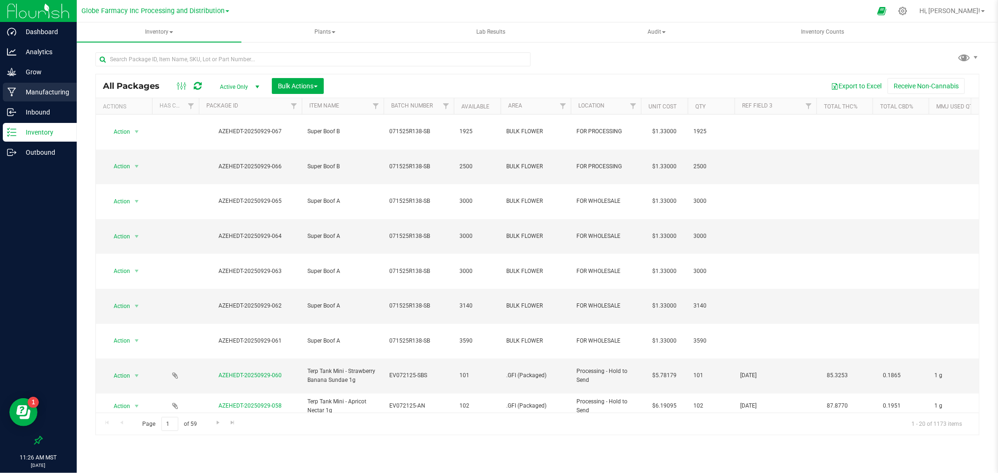
click at [9, 90] on icon at bounding box center [11, 92] width 8 height 9
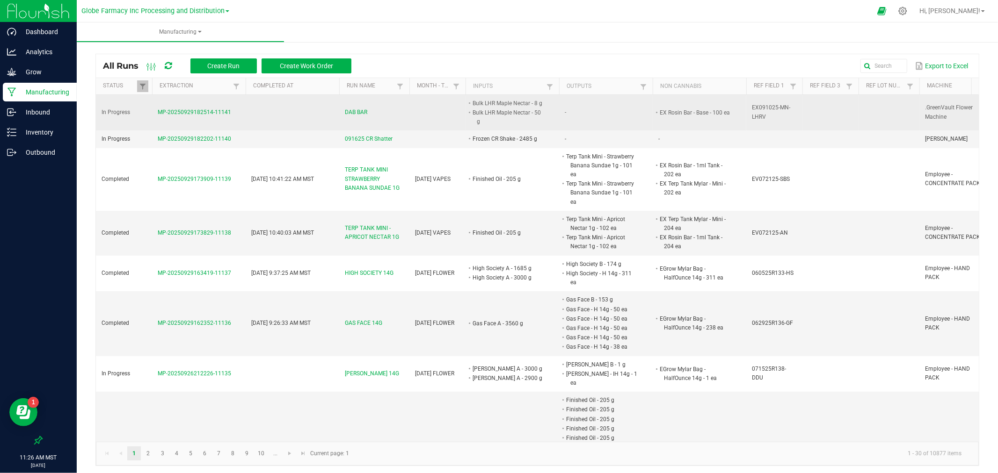
click at [352, 111] on span "DAB BAR" at bounding box center [356, 112] width 22 height 9
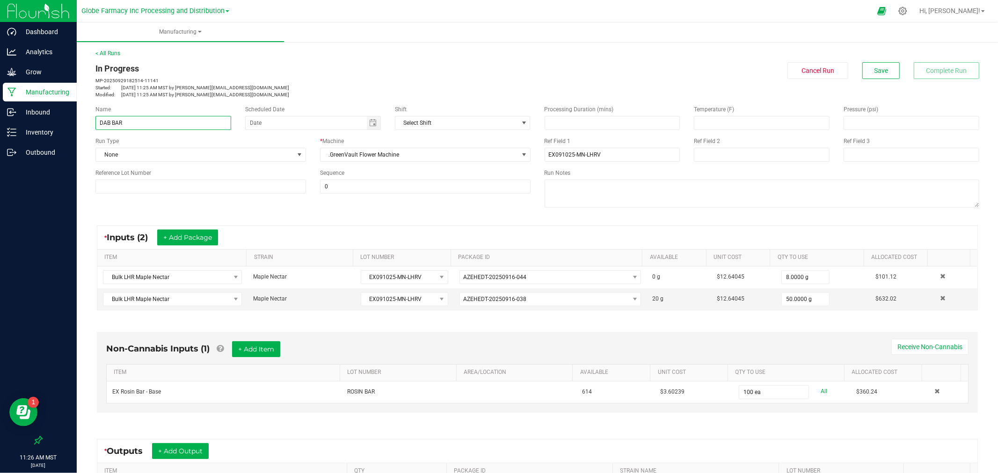
click at [217, 122] on input "DAB BAR" at bounding box center [163, 123] width 136 height 14
type input "DAB BAR maple nectar"
click at [164, 461] on div "* Outputs + Add Output" at bounding box center [537, 451] width 880 height 23
click at [164, 455] on button "+ Add Output" at bounding box center [180, 451] width 57 height 16
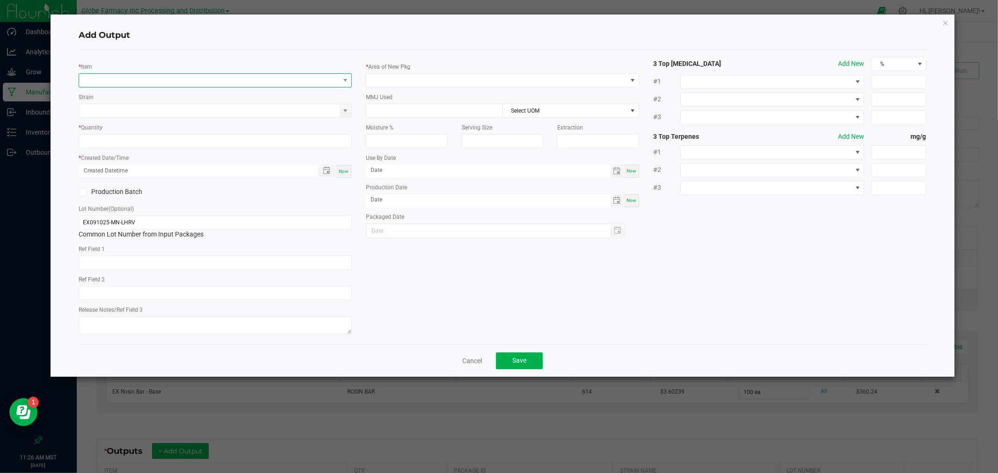
click at [314, 78] on span "NO DATA FOUND" at bounding box center [209, 80] width 261 height 13
type input "n"
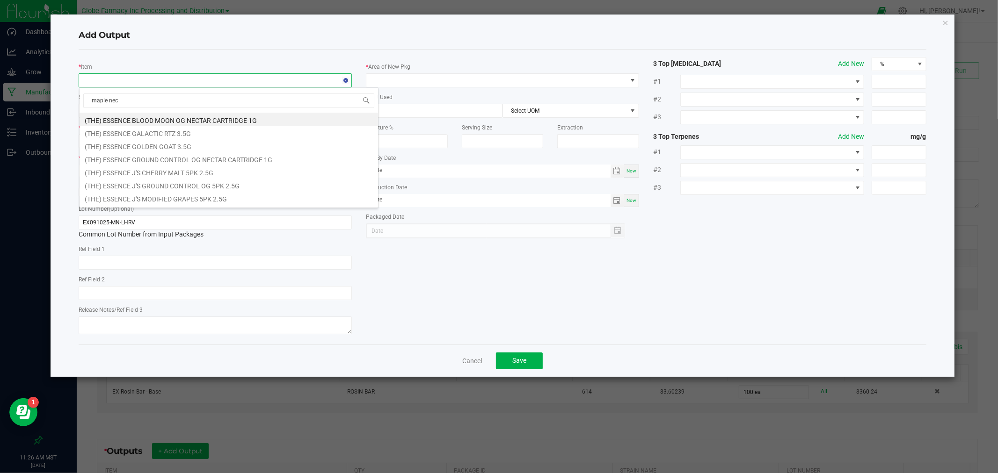
type input "maple nect"
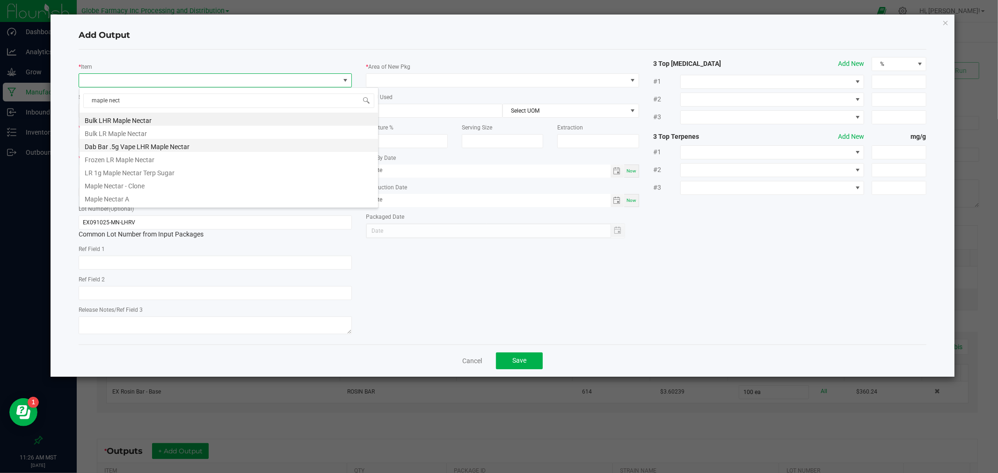
click at [139, 147] on li "Dab Bar .5g Vape LHR Maple Nectar" at bounding box center [229, 145] width 298 height 13
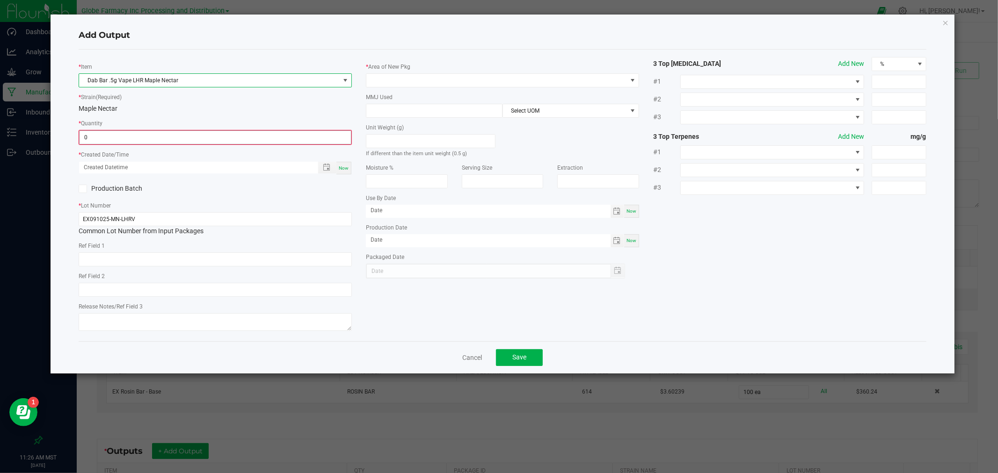
click at [135, 139] on input "0" at bounding box center [215, 137] width 271 height 13
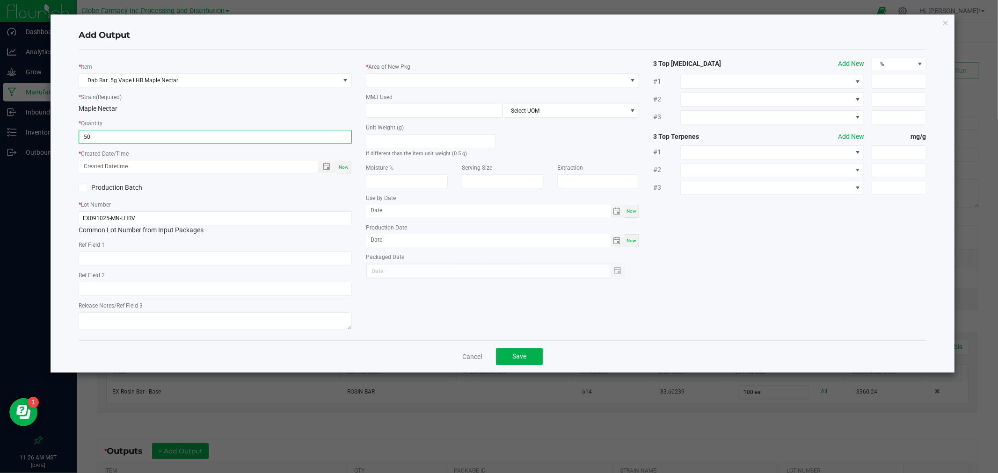
type input "50 ea"
click at [448, 103] on div "MMJ Used Select UOM" at bounding box center [502, 105] width 273 height 26
click at [448, 107] on input at bounding box center [434, 110] width 136 height 13
type input "0"
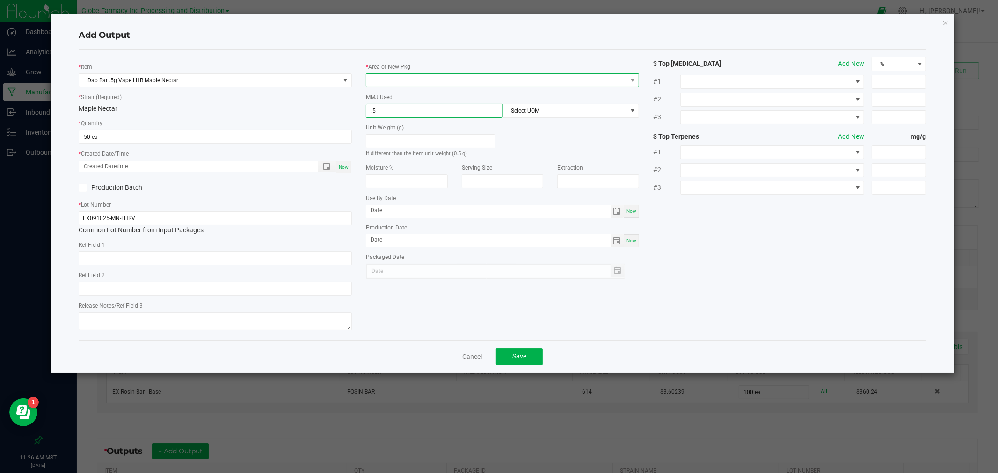
type input "0.5"
click at [434, 86] on span at bounding box center [496, 80] width 261 height 13
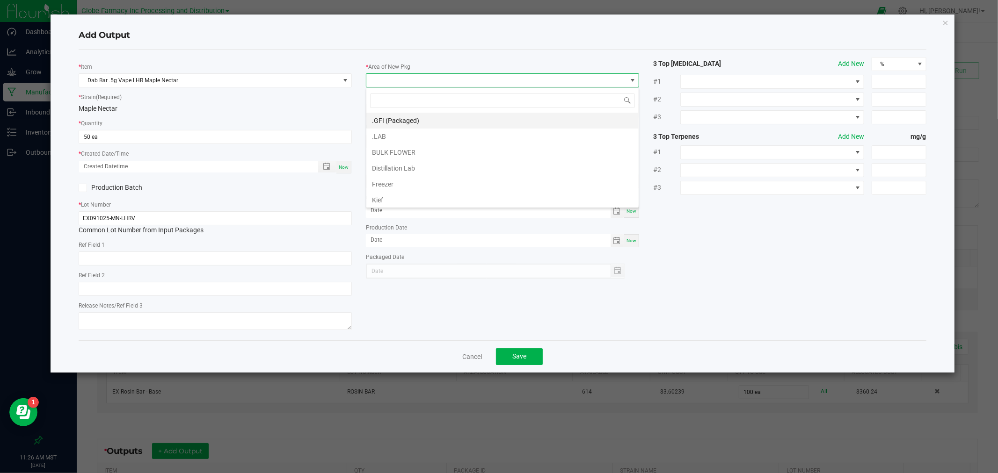
click at [395, 116] on li ".GFI (Packaged)" at bounding box center [502, 121] width 272 height 16
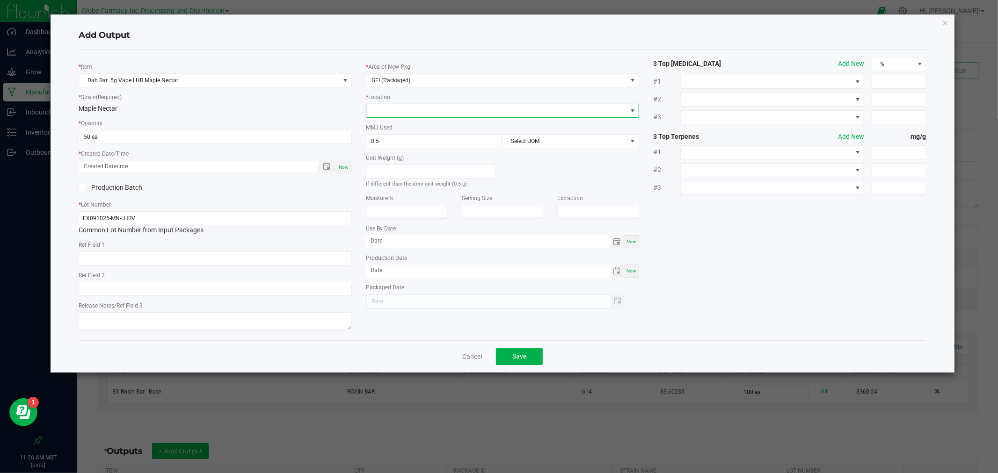
click at [400, 108] on span at bounding box center [496, 110] width 261 height 13
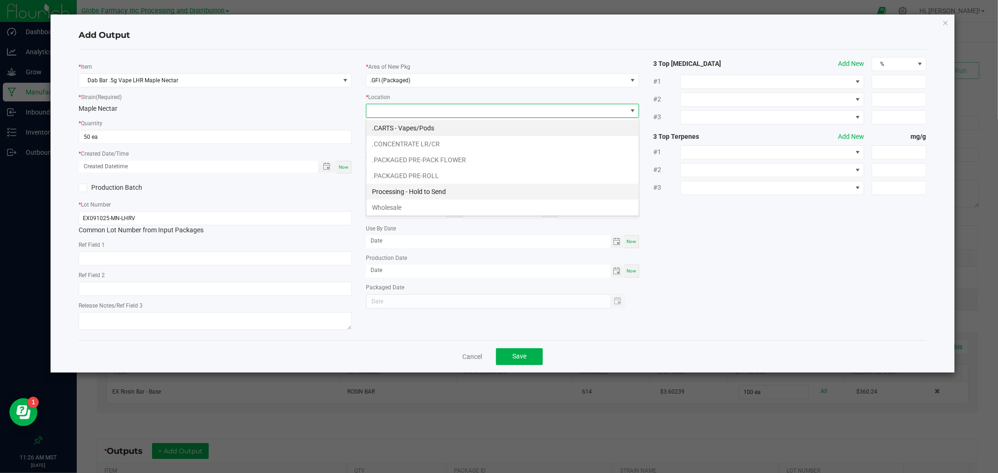
click at [436, 188] on li "Processing - Hold to Send" at bounding box center [502, 192] width 272 height 16
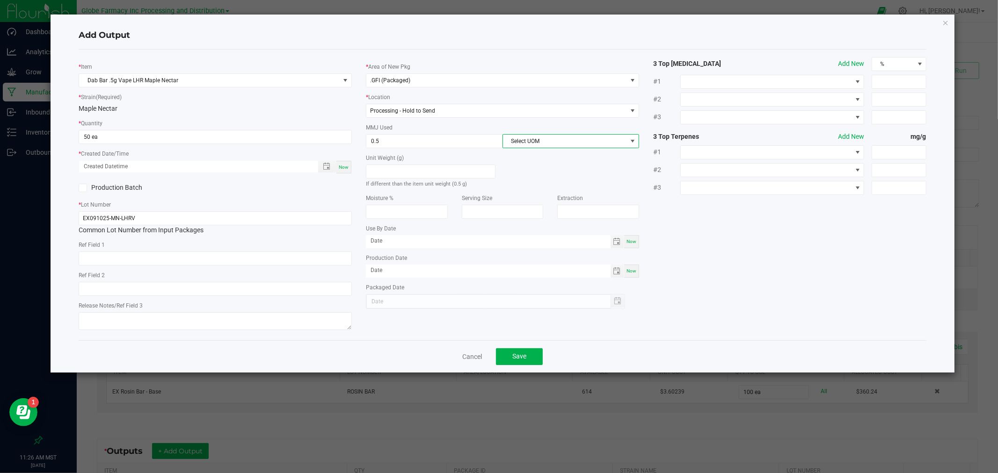
click at [552, 141] on span "Select UOM" at bounding box center [565, 141] width 124 height 13
click at [526, 197] on li "Gram" at bounding box center [571, 198] width 136 height 16
drag, startPoint x: 274, startPoint y: 271, endPoint x: 272, endPoint y: 261, distance: 10.5
click at [276, 270] on div "* Item Dab Bar .5g Vape LHR Maple Nectar * Strain (Required) Maple Nectar * Qua…" at bounding box center [215, 195] width 287 height 276
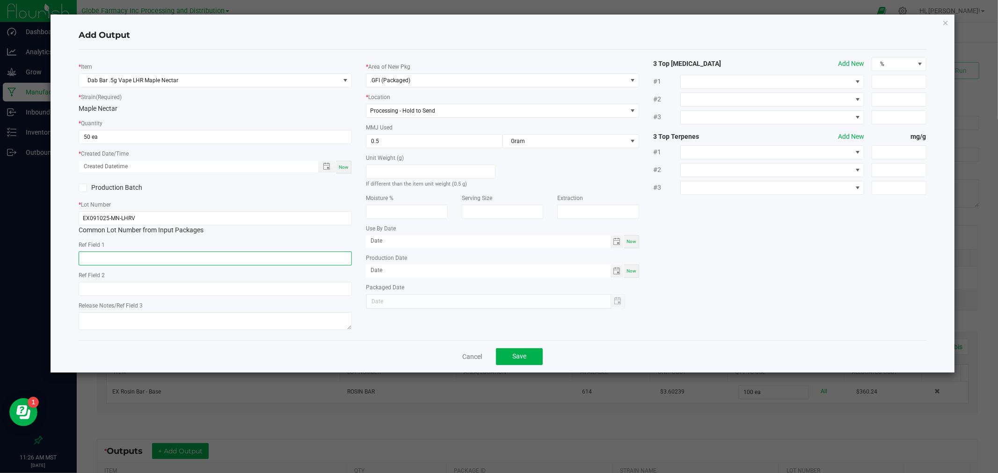
click at [271, 261] on input "text" at bounding box center [215, 259] width 273 height 14
type input "v"
type input "concentrate"
type input "maple nectar"
click at [283, 320] on textarea "[DATE]" at bounding box center [215, 321] width 273 height 18
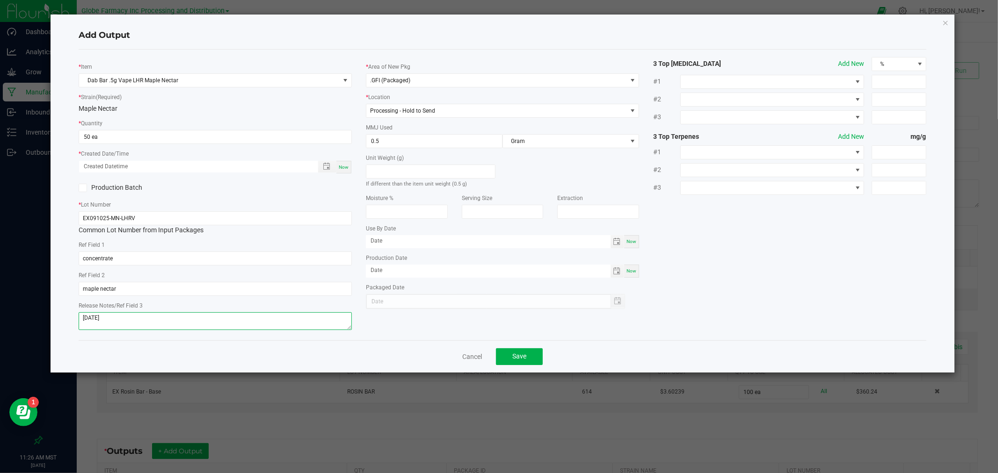
click at [283, 320] on textarea "[DATE]" at bounding box center [215, 321] width 273 height 18
type textarea "[DATE]"
click at [340, 312] on div "Release Notes/Ref Field 3 [DATE]" at bounding box center [215, 317] width 273 height 32
click at [339, 316] on textarea "[DATE]" at bounding box center [215, 321] width 273 height 18
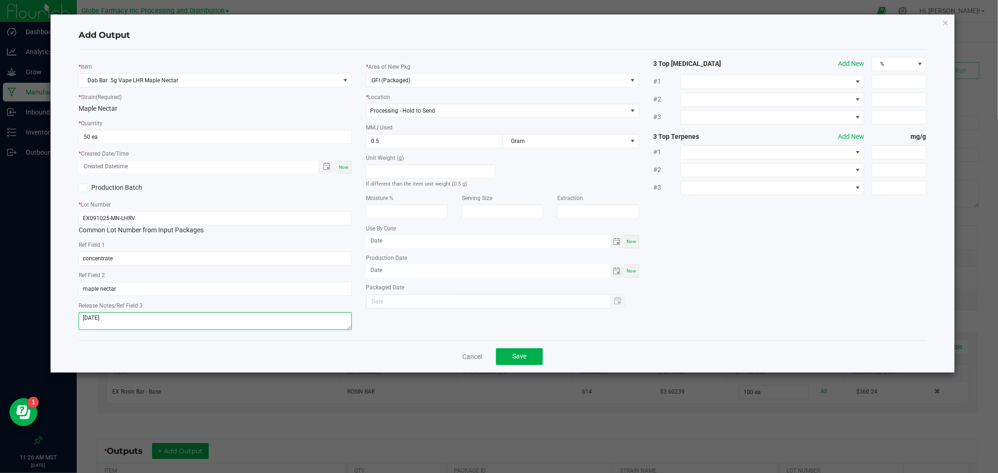
click at [339, 316] on textarea "[DATE]" at bounding box center [215, 321] width 273 height 18
click at [533, 360] on button "Save" at bounding box center [519, 356] width 47 height 17
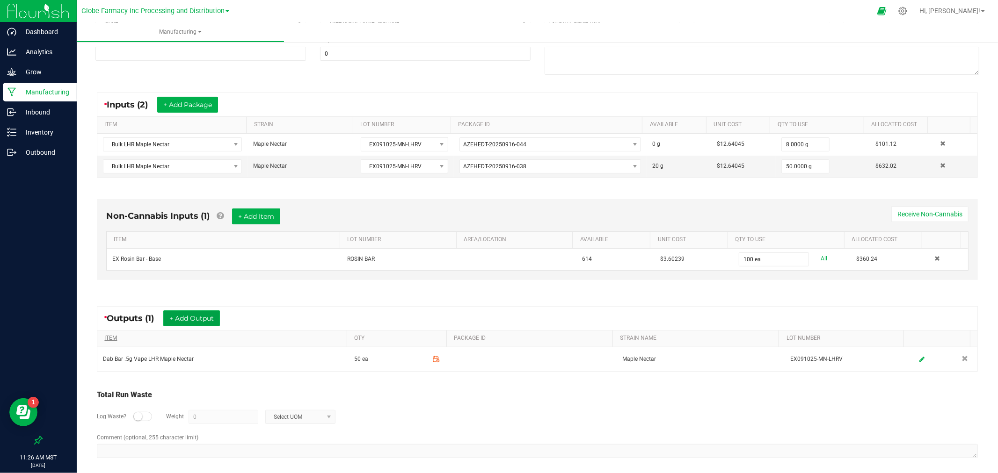
scroll to position [139, 0]
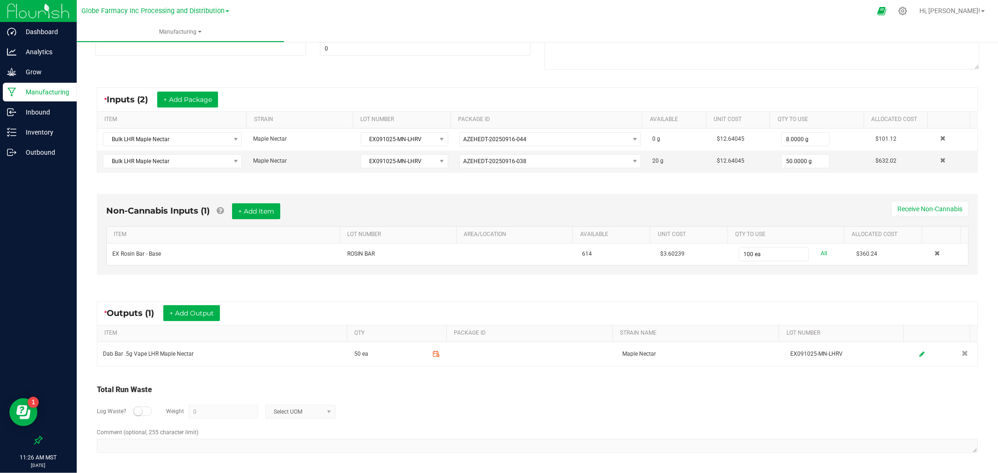
click at [188, 303] on div "* Outputs (1) + Add Output" at bounding box center [537, 313] width 880 height 23
click at [194, 308] on button "+ Add Output" at bounding box center [191, 313] width 57 height 16
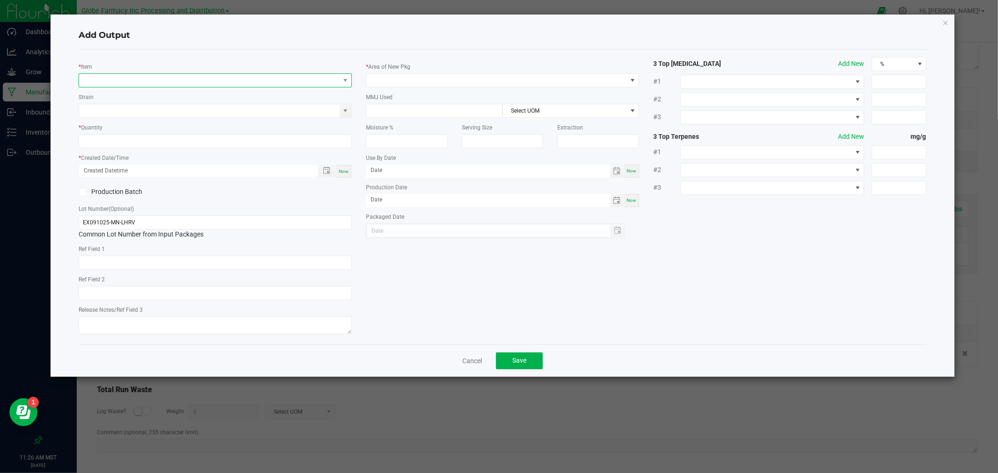
click at [187, 77] on span "NO DATA FOUND" at bounding box center [209, 80] width 261 height 13
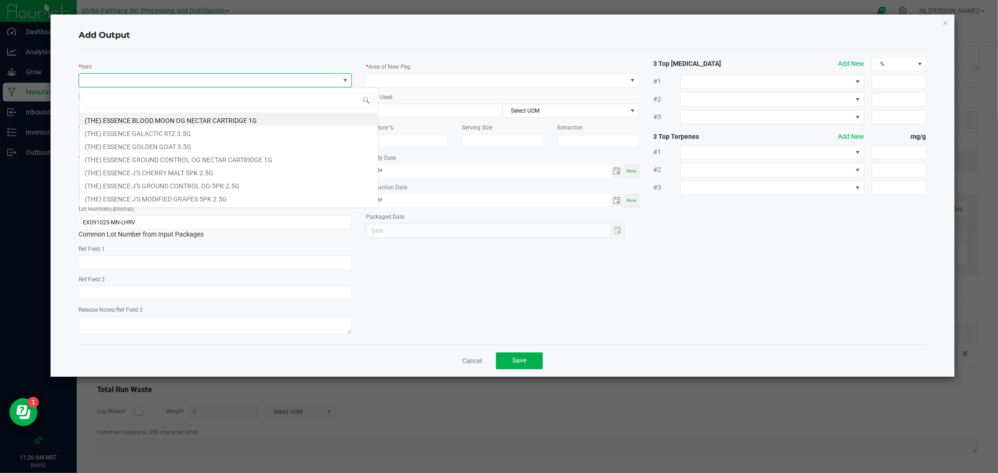
scroll to position [14, 273]
type input "dab bar"
click at [190, 183] on li "Dab Bar .5g Vape LHR Maple Nectar" at bounding box center [229, 184] width 298 height 13
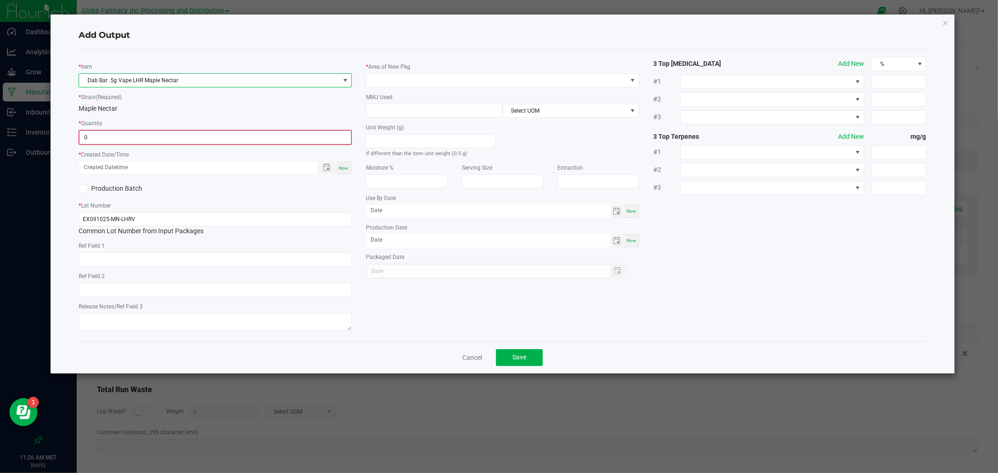
click at [171, 139] on input "0" at bounding box center [215, 137] width 271 height 13
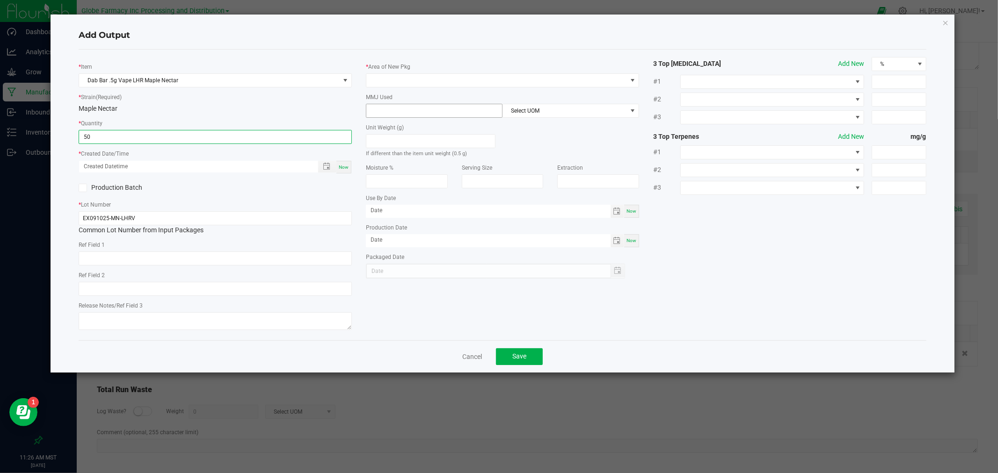
type input "50 ea"
click at [389, 111] on input at bounding box center [434, 110] width 136 height 13
type input "0.5"
drag, startPoint x: 426, startPoint y: 69, endPoint x: 413, endPoint y: 80, distance: 16.2
click at [422, 71] on div "* Area of New Pkg" at bounding box center [502, 75] width 273 height 26
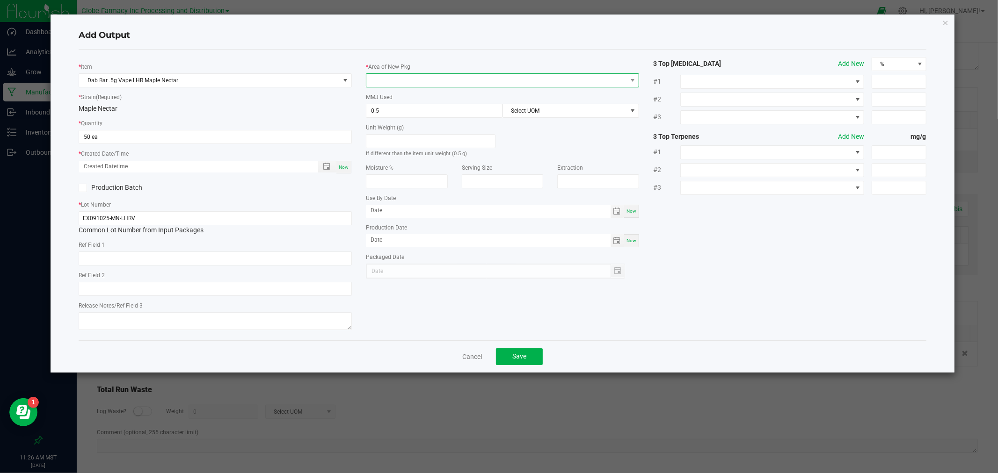
click at [413, 80] on span at bounding box center [496, 80] width 261 height 13
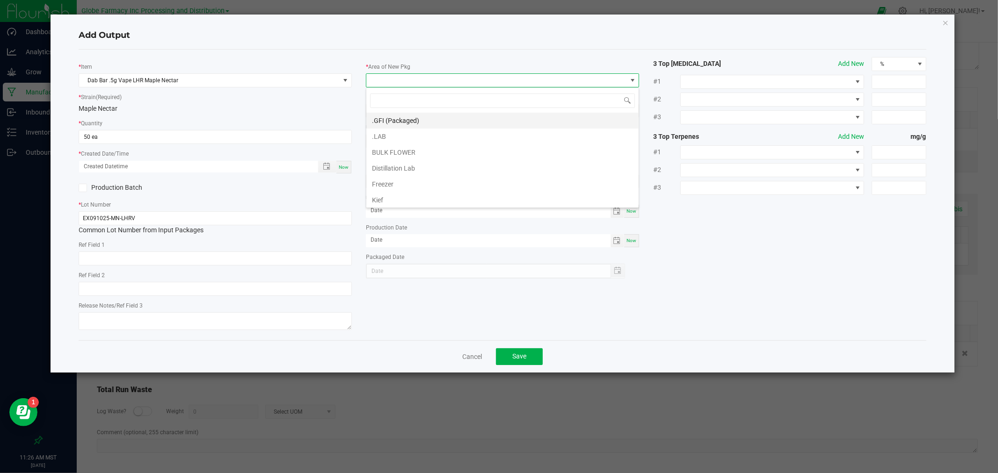
click at [395, 116] on li ".GFI (Packaged)" at bounding box center [502, 121] width 272 height 16
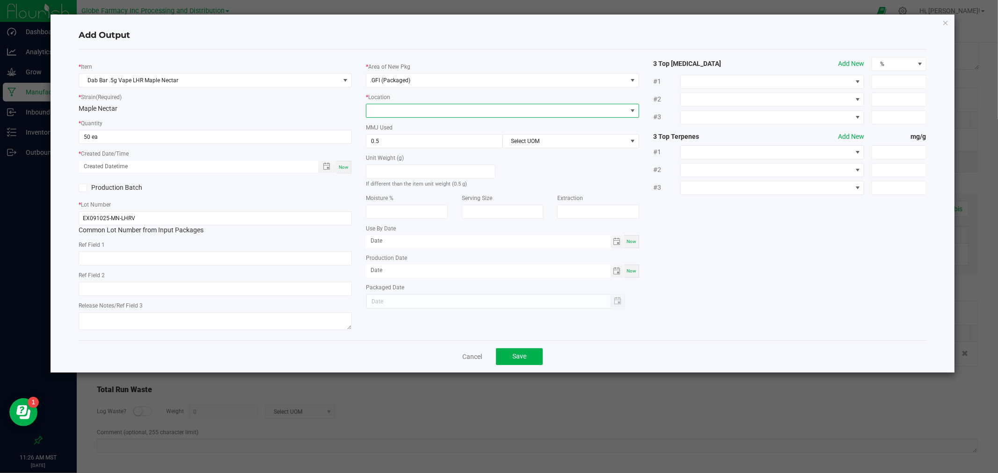
click at [402, 110] on span at bounding box center [496, 110] width 261 height 13
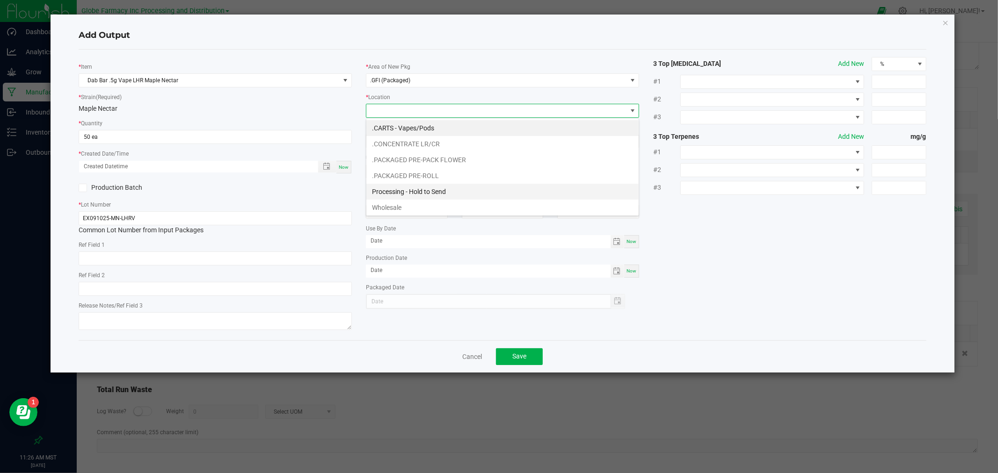
click at [439, 189] on li "Processing - Hold to Send" at bounding box center [502, 192] width 272 height 16
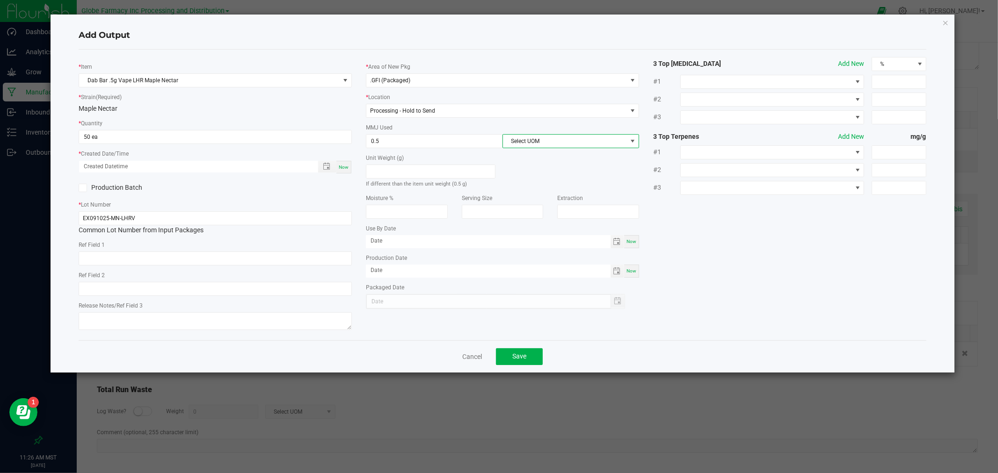
click at [567, 141] on span "Select UOM" at bounding box center [565, 141] width 124 height 13
click at [523, 196] on li "Gram" at bounding box center [571, 198] width 136 height 16
click at [225, 296] on input "text" at bounding box center [215, 289] width 273 height 14
paste input "[DATE]"
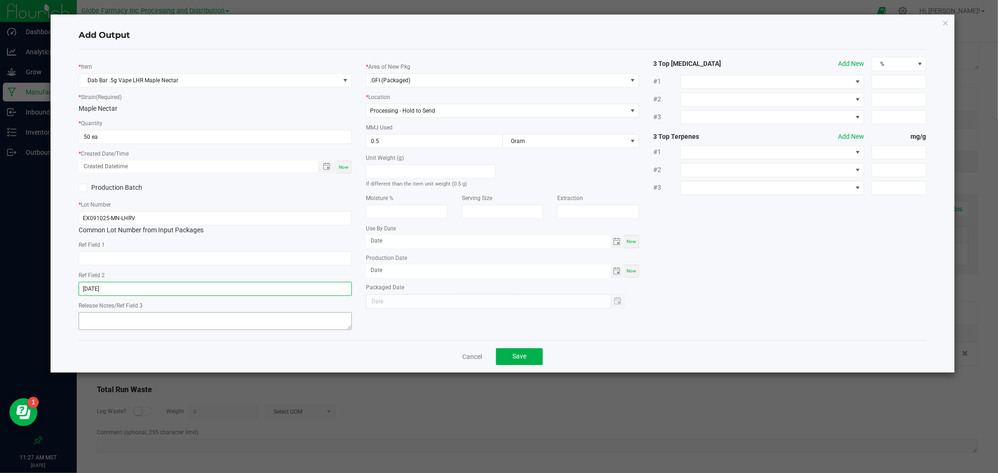
type input "[DATE]"
click at [214, 318] on textarea at bounding box center [215, 321] width 273 height 18
paste textarea "[DATE]"
type textarea "[DATE]"
click at [218, 294] on input "[DATE]" at bounding box center [215, 289] width 273 height 14
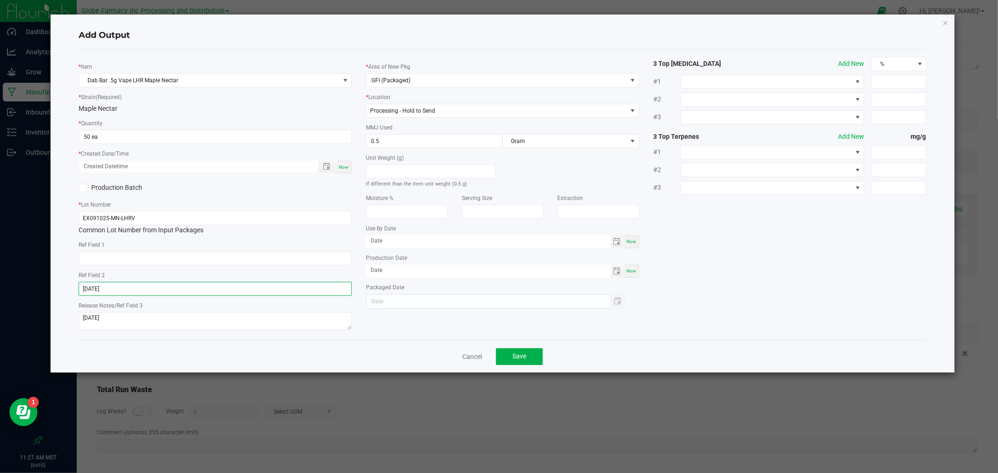
click at [218, 294] on input "[DATE]" at bounding box center [215, 289] width 273 height 14
click at [254, 286] on input "[DATE]" at bounding box center [215, 289] width 273 height 14
type input "9"
type input "maple nectar"
click at [257, 250] on div "Ref Field 1" at bounding box center [215, 253] width 273 height 26
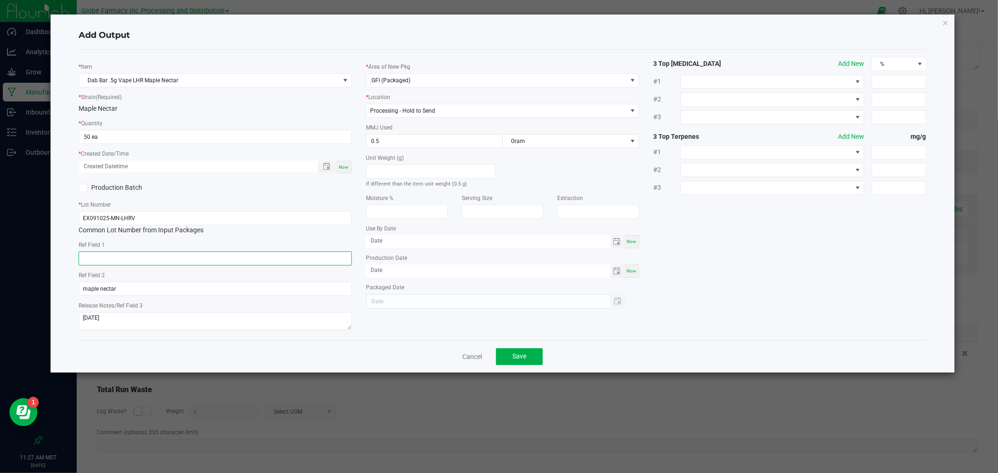
click at [257, 257] on input "text" at bounding box center [215, 259] width 273 height 14
type input "concentarate"
click at [339, 169] on span "Now" at bounding box center [344, 167] width 10 height 5
type input "[DATE] 11:27 AM"
type input "[DATE]"
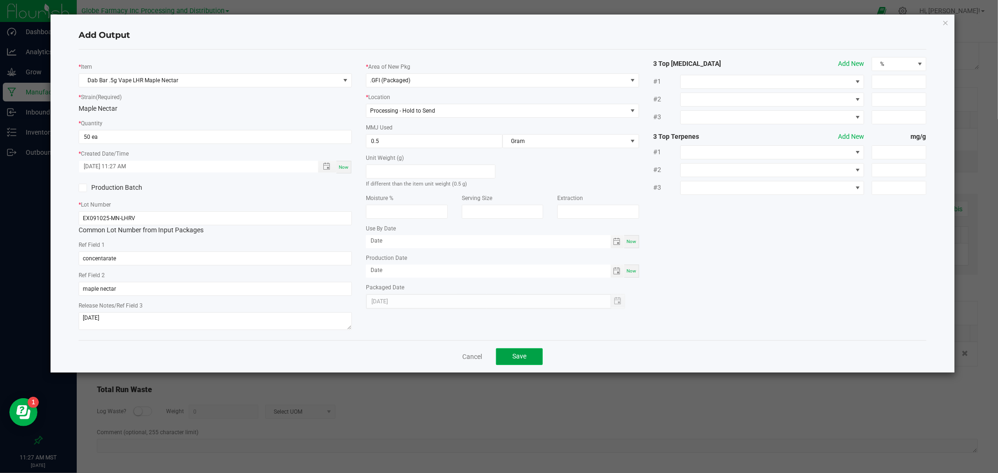
click at [518, 361] on button "Save" at bounding box center [519, 356] width 47 height 17
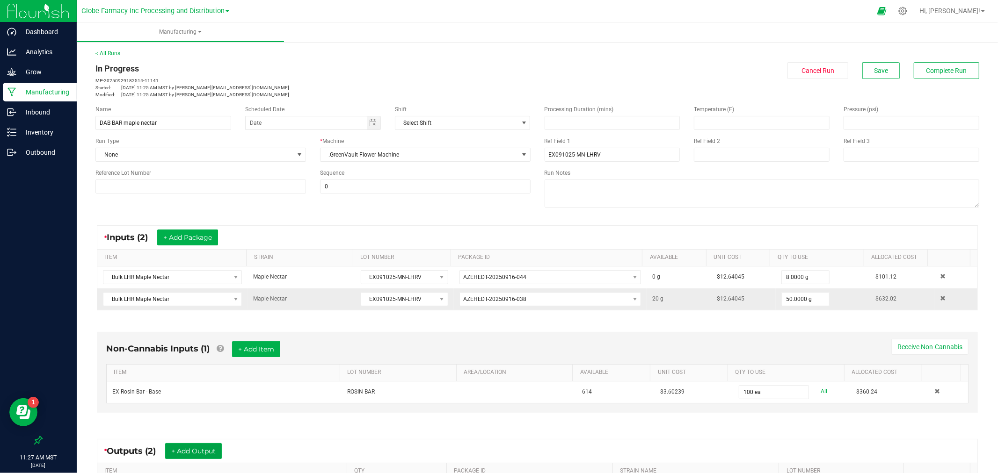
scroll to position [164, 0]
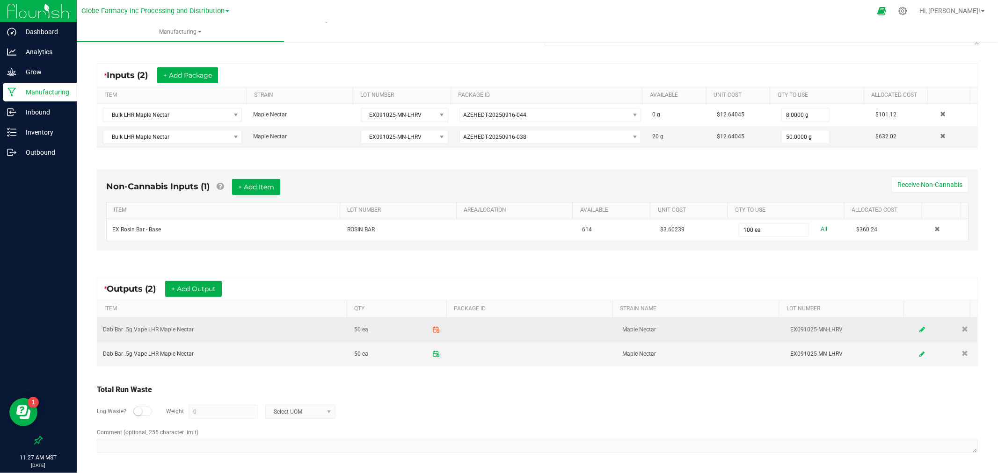
click at [915, 328] on link at bounding box center [922, 330] width 14 height 18
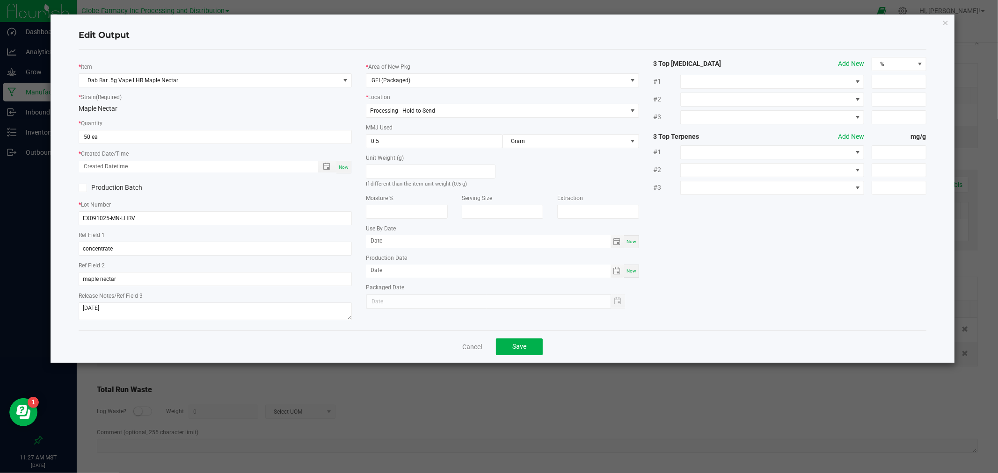
click at [355, 169] on div "* Item Dab Bar .5g Vape LHR Maple Nectar * Strain (Required) Maple Nectar * Qua…" at bounding box center [215, 190] width 287 height 266
click at [345, 169] on span "Now" at bounding box center [344, 167] width 10 height 5
type input "[DATE] 11:27 AM"
type input "[DATE]"
click at [514, 358] on div "Cancel Save" at bounding box center [502, 347] width 847 height 32
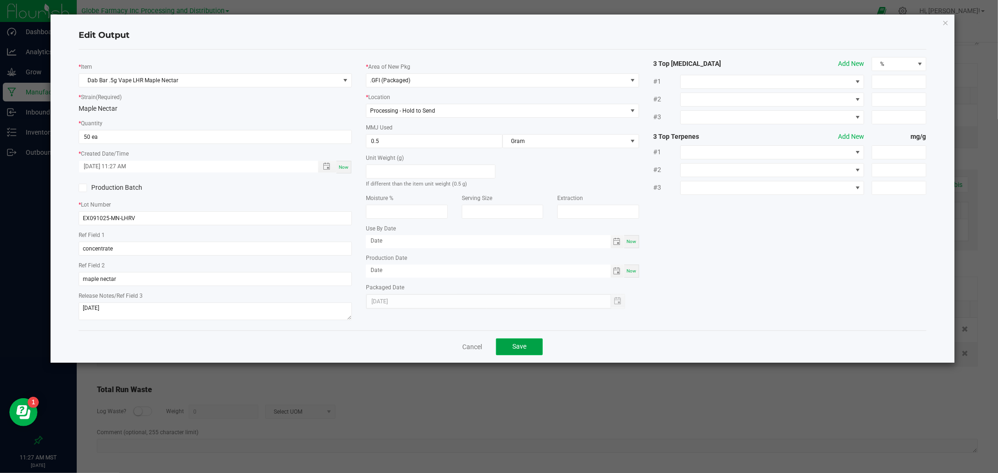
click at [514, 347] on span "Save" at bounding box center [519, 346] width 14 height 7
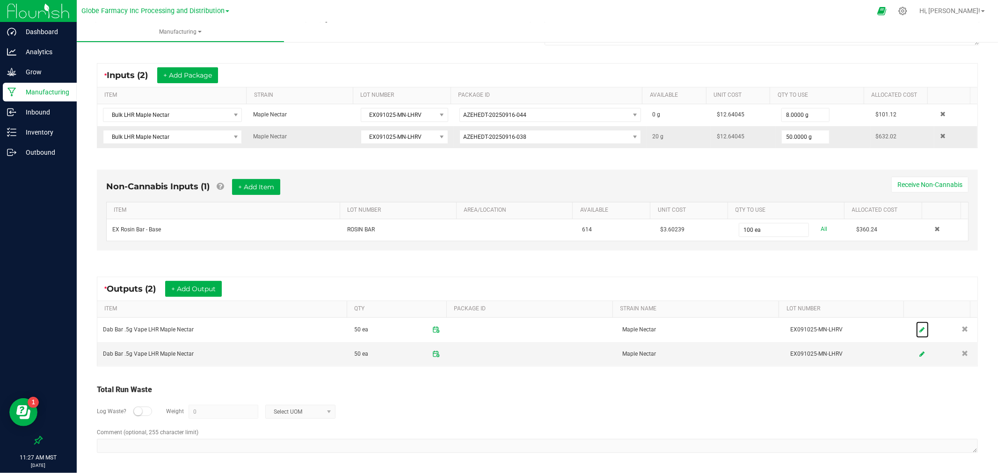
scroll to position [0, 0]
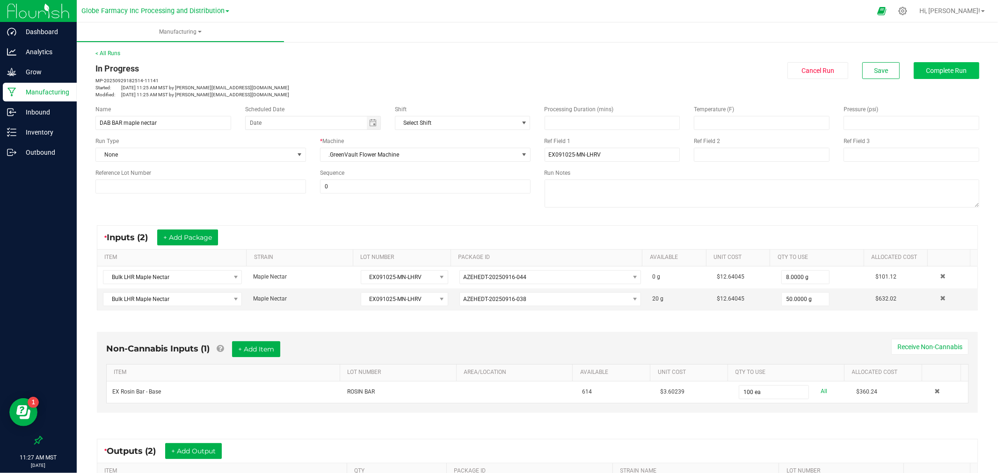
drag, startPoint x: 980, startPoint y: 47, endPoint x: 945, endPoint y: 69, distance: 41.4
click at [975, 51] on div "< All Runs In Progress MP-20250929182514-11141 Started: [DATE] 11:25 AM MST by …" at bounding box center [537, 338] width 921 height 596
click at [945, 69] on span "Complete Run" at bounding box center [946, 70] width 41 height 7
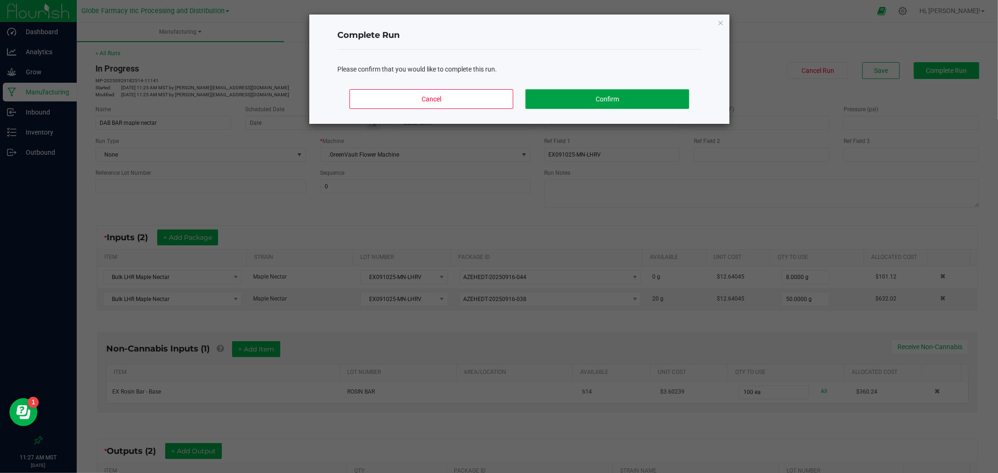
click at [615, 103] on button "Confirm" at bounding box center [607, 99] width 164 height 20
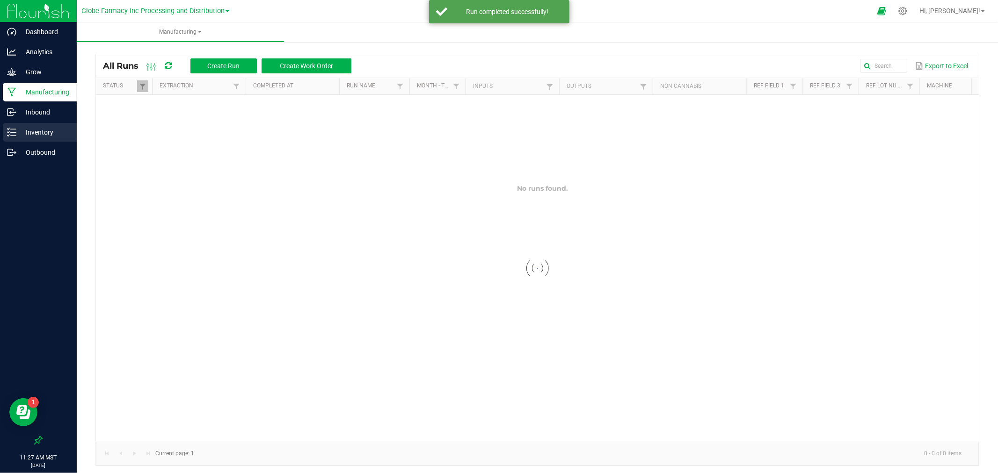
click at [1, 141] on link "Inventory" at bounding box center [38, 133] width 77 height 20
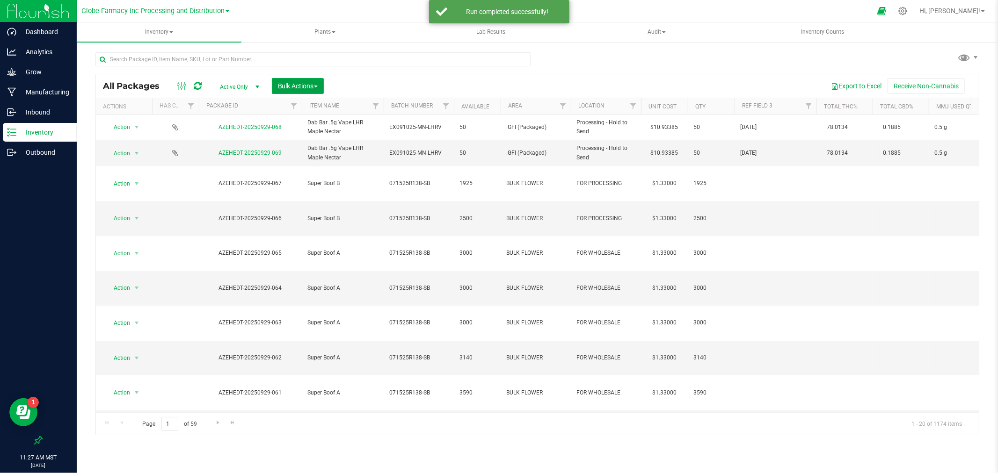
click at [311, 85] on span "Bulk Actions" at bounding box center [298, 85] width 40 height 7
click at [323, 198] on div "Print package labels" at bounding box center [311, 194] width 69 height 15
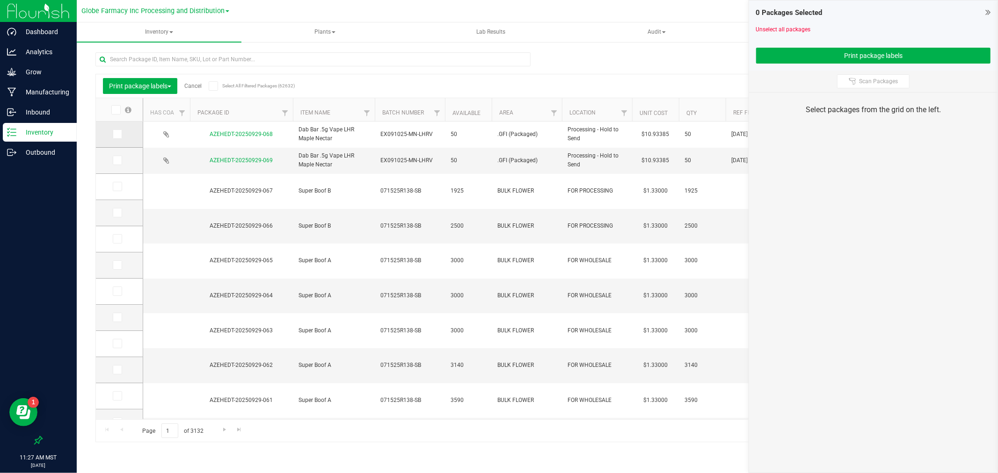
click at [120, 133] on span at bounding box center [117, 134] width 9 height 9
click at [0, 0] on input "checkbox" at bounding box center [0, 0] width 0 height 0
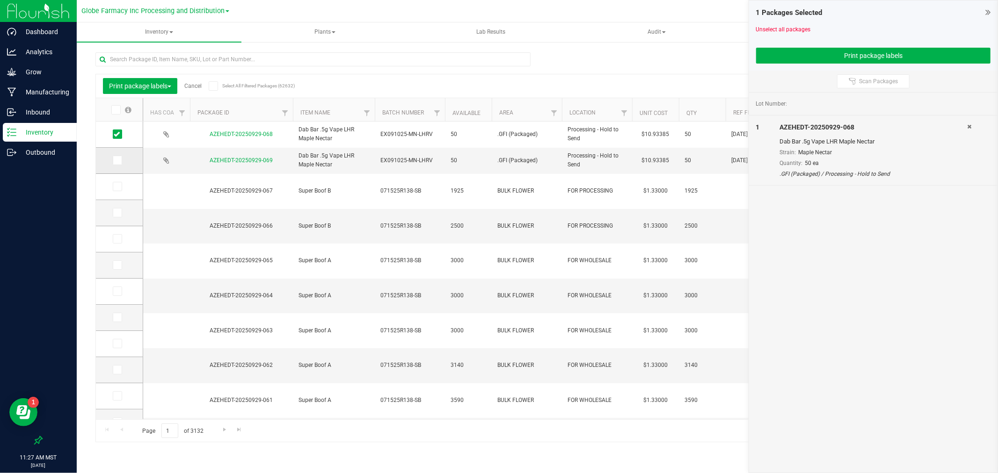
click at [121, 158] on span at bounding box center [117, 160] width 9 height 9
click at [0, 0] on input "checkbox" at bounding box center [0, 0] width 0 height 0
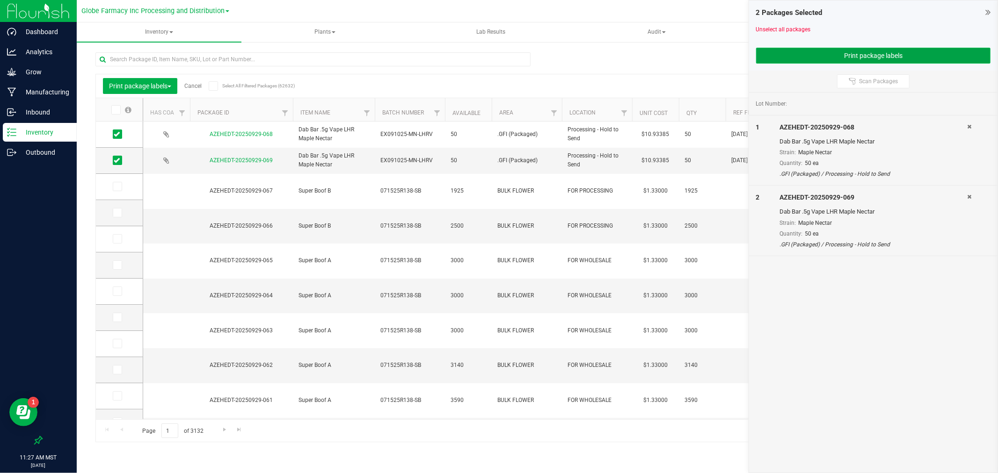
click at [773, 61] on button "Print package labels" at bounding box center [873, 56] width 234 height 16
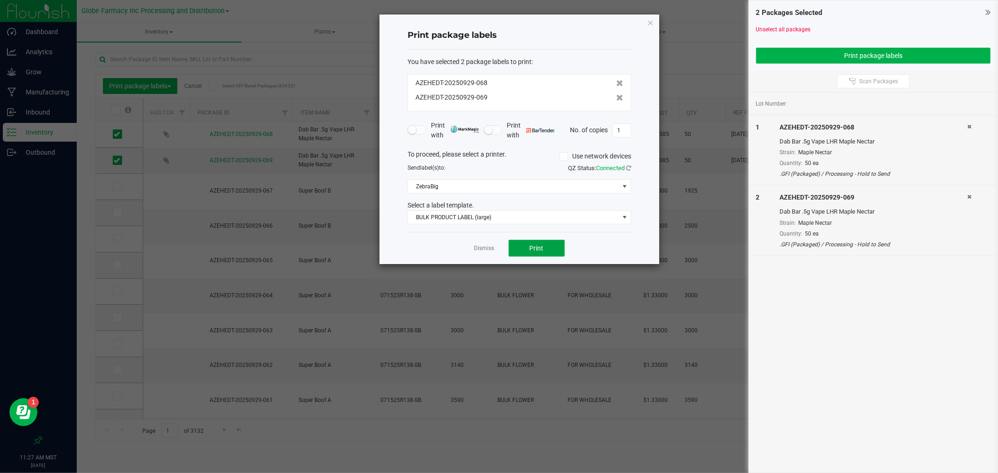
click at [559, 247] on button "Print" at bounding box center [536, 248] width 56 height 17
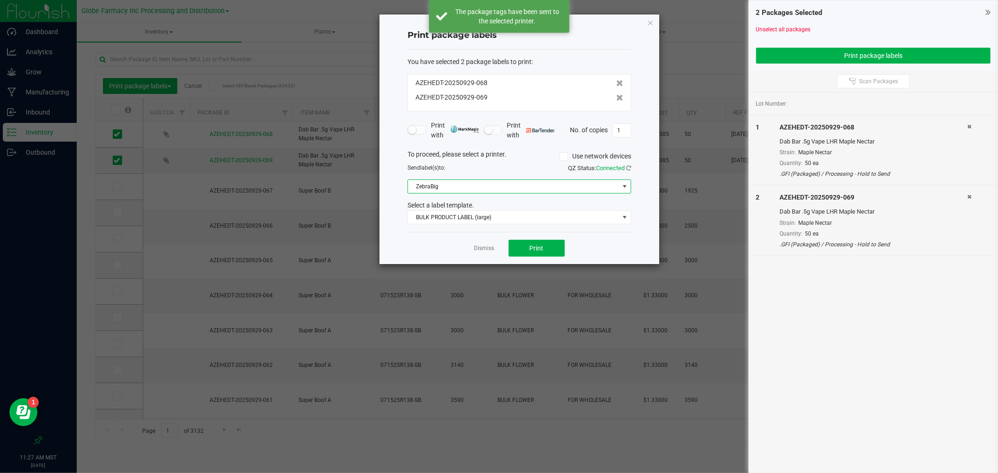
click at [475, 190] on span "ZebraBig" at bounding box center [513, 186] width 211 height 13
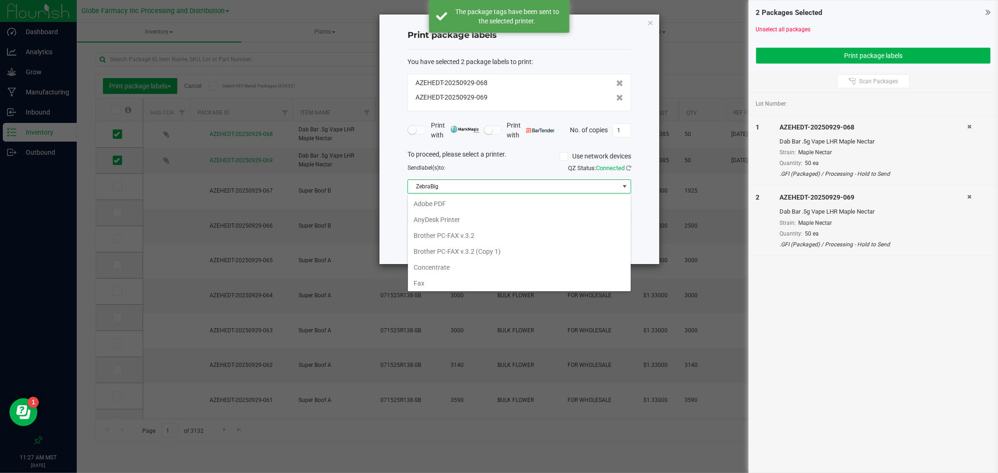
scroll to position [14, 223]
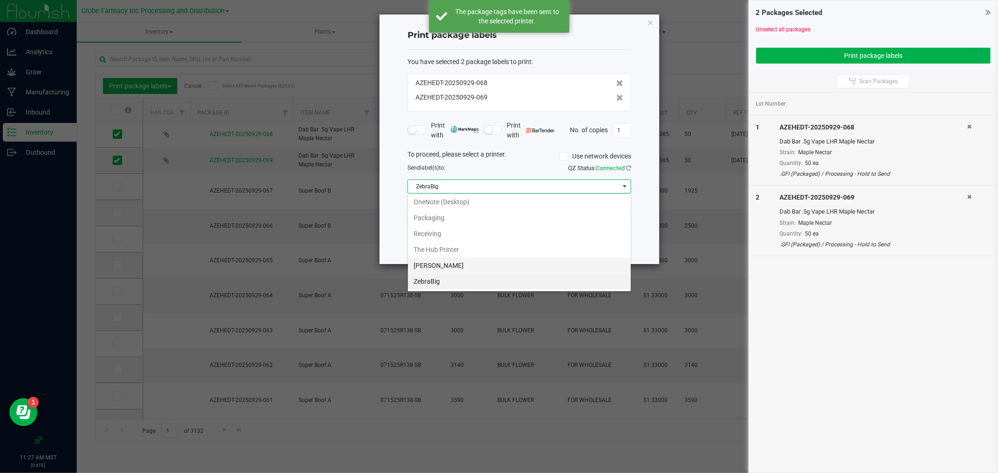
click at [448, 263] on Small "[PERSON_NAME]" at bounding box center [519, 266] width 223 height 16
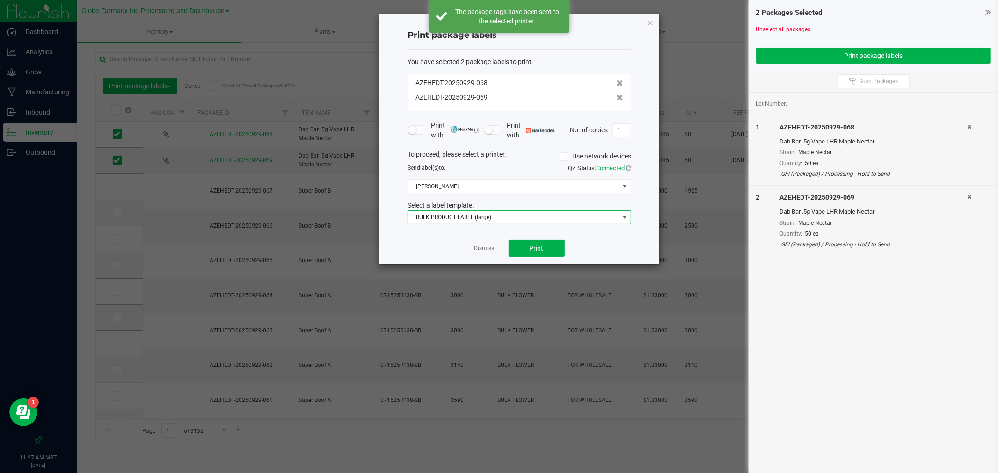
click at [456, 214] on span "BULK PRODUCT LABEL (large)" at bounding box center [513, 217] width 211 height 13
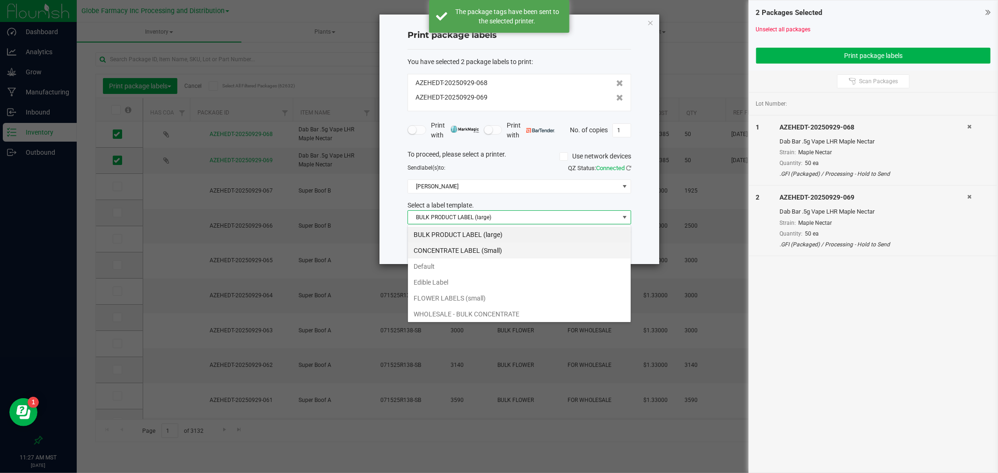
click at [442, 258] on li "CONCENTRATE LABEL (Small)" at bounding box center [519, 251] width 223 height 16
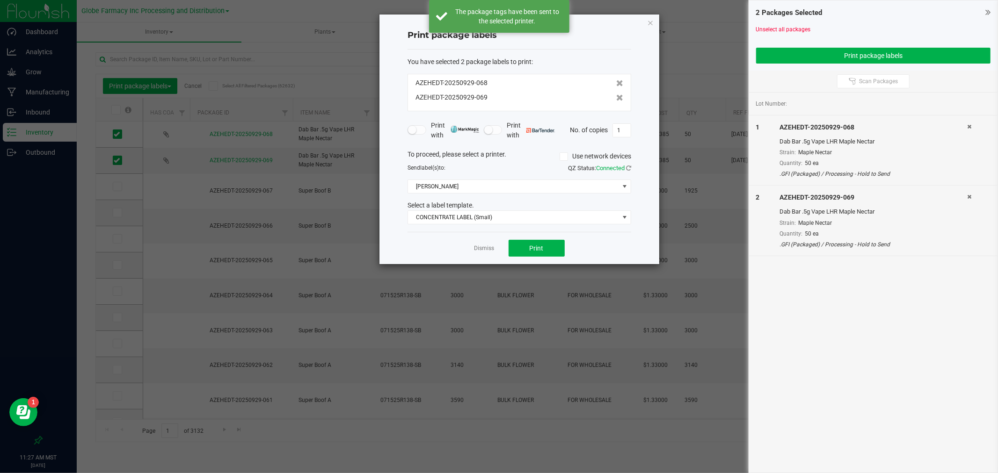
click at [610, 134] on div "No. of copies 1" at bounding box center [600, 130] width 61 height 14
click at [623, 129] on input "1" at bounding box center [622, 130] width 18 height 13
type input "50"
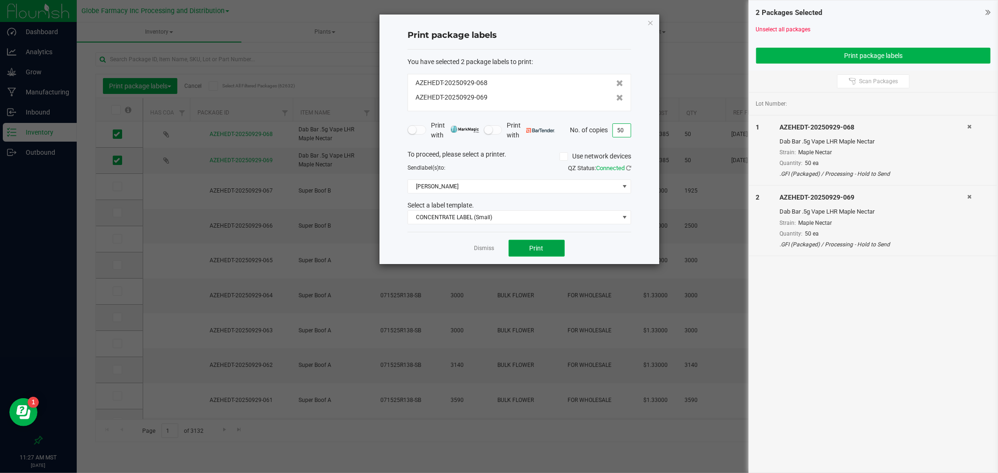
click at [541, 249] on span "Print" at bounding box center [536, 248] width 14 height 7
click at [483, 249] on link "Dismiss" at bounding box center [484, 249] width 20 height 8
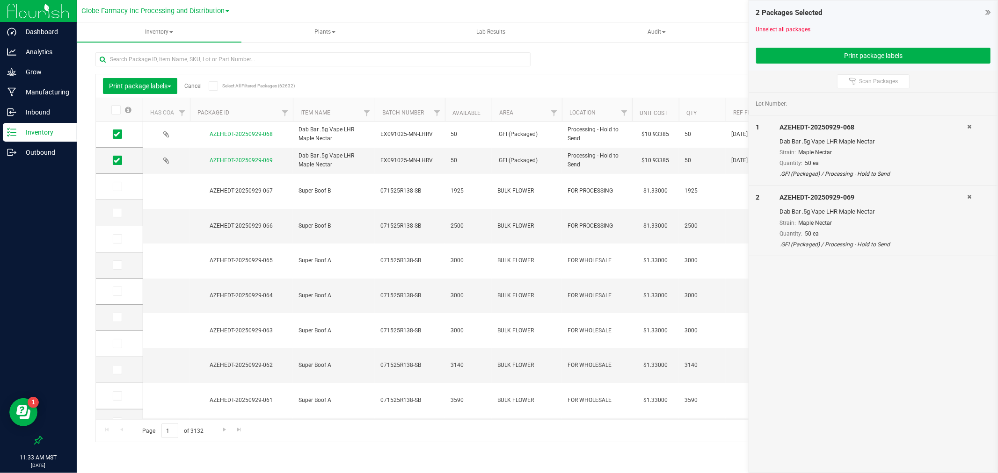
click at [198, 88] on link "Cancel" at bounding box center [192, 86] width 17 height 7
